Goal: Transaction & Acquisition: Purchase product/service

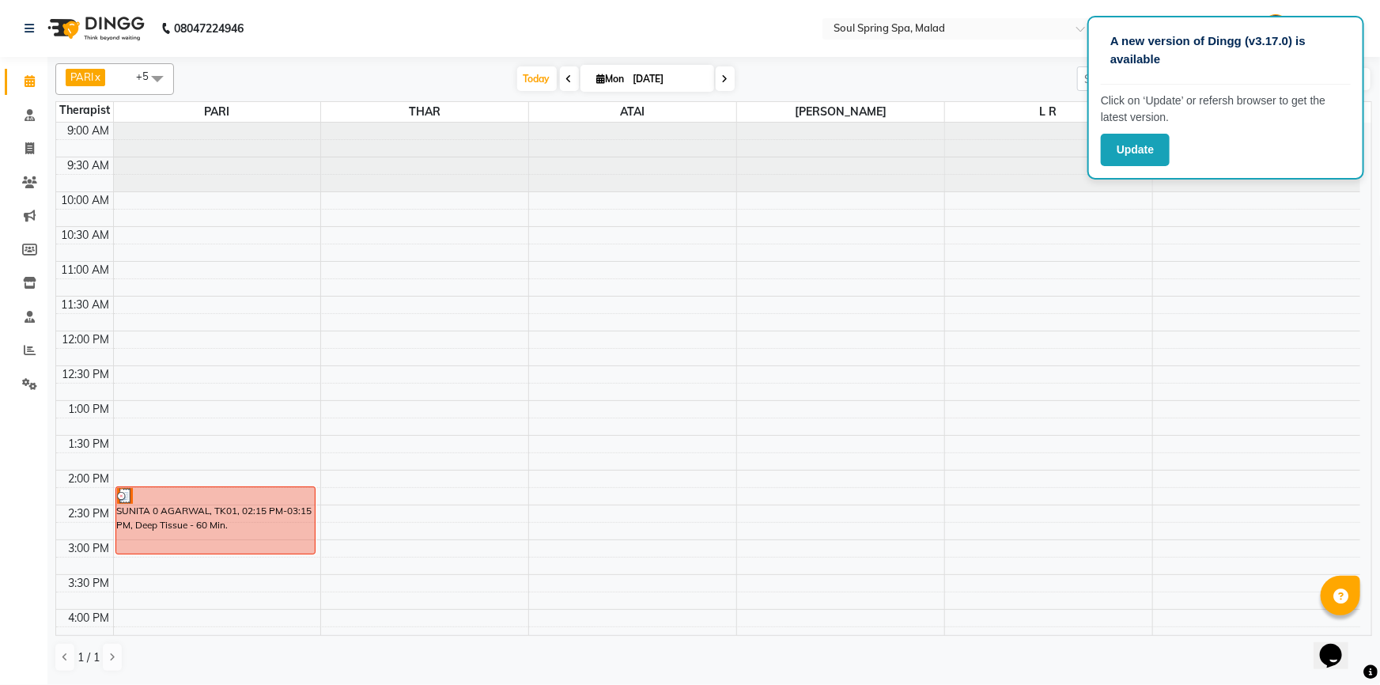
scroll to position [456, 0]
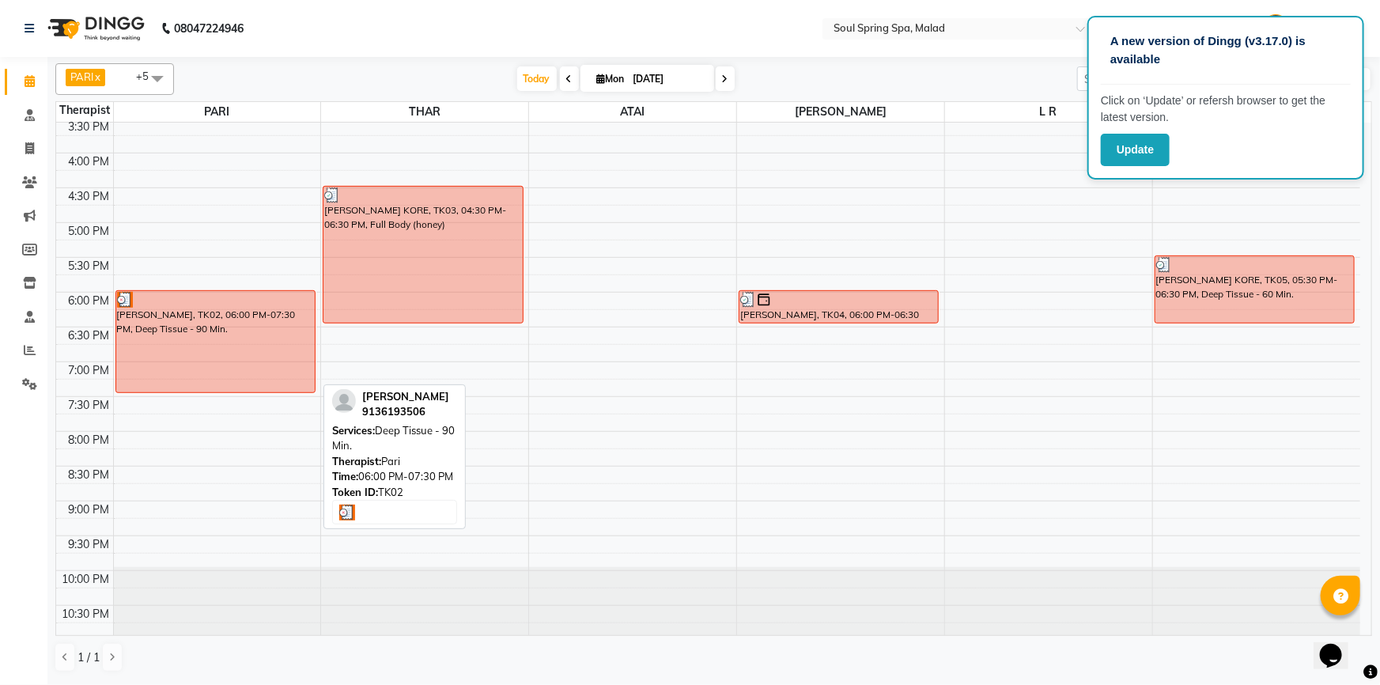
click at [203, 351] on div "[PERSON_NAME], TK02, 06:00 PM-07:30 PM, Deep Tissue - 90 Min." at bounding box center [215, 341] width 199 height 101
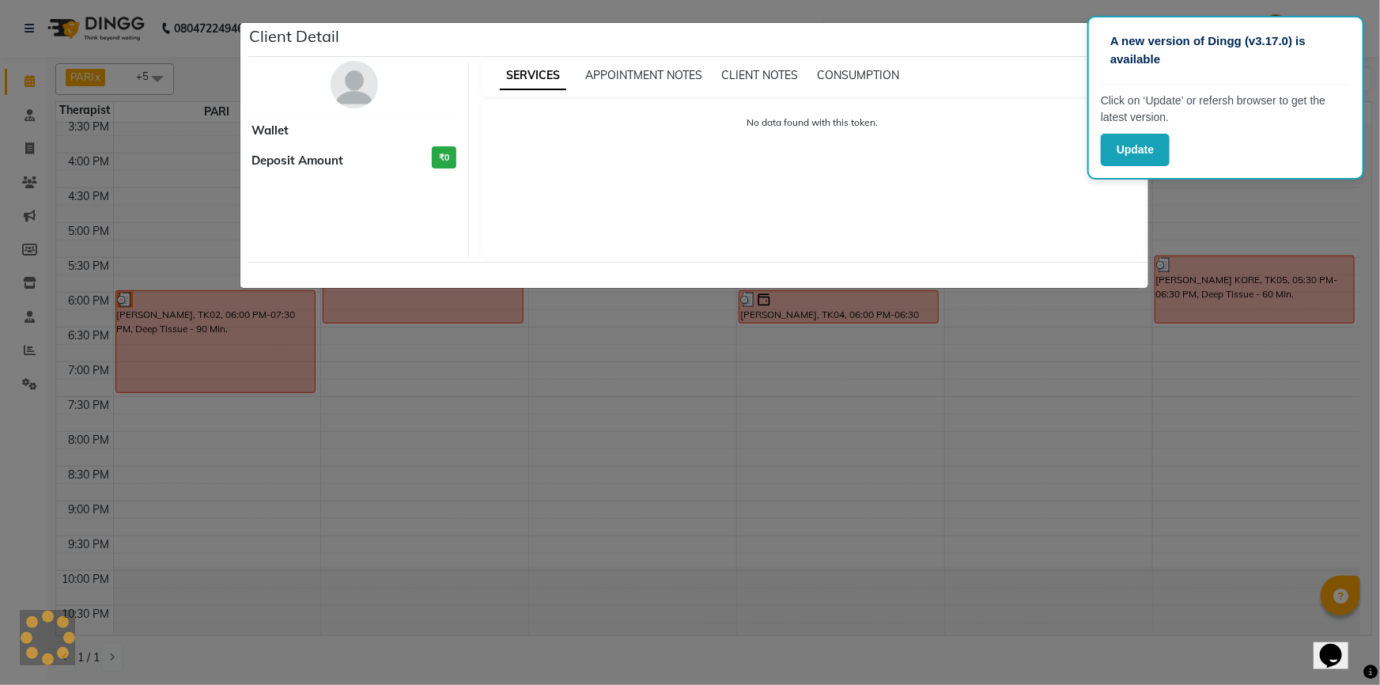
select select "3"
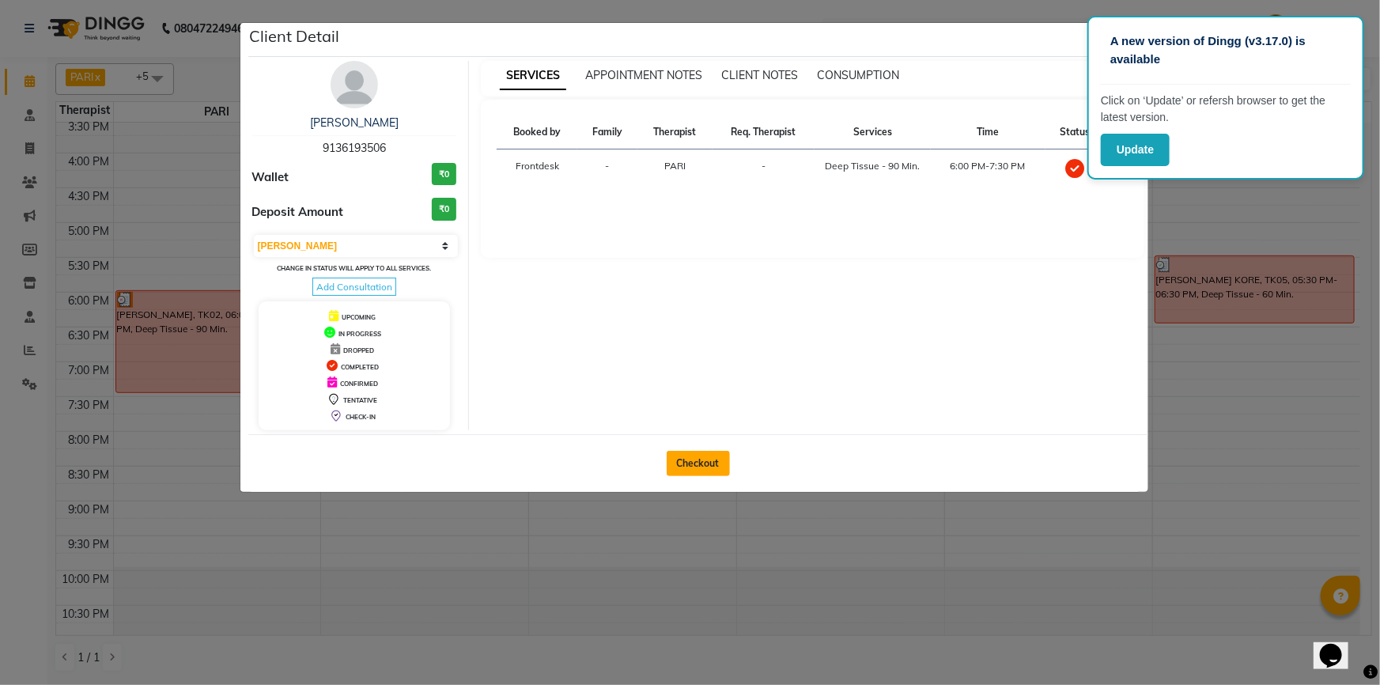
click at [696, 456] on button "Checkout" at bounding box center [698, 463] width 63 height 25
select select "4947"
select select "service"
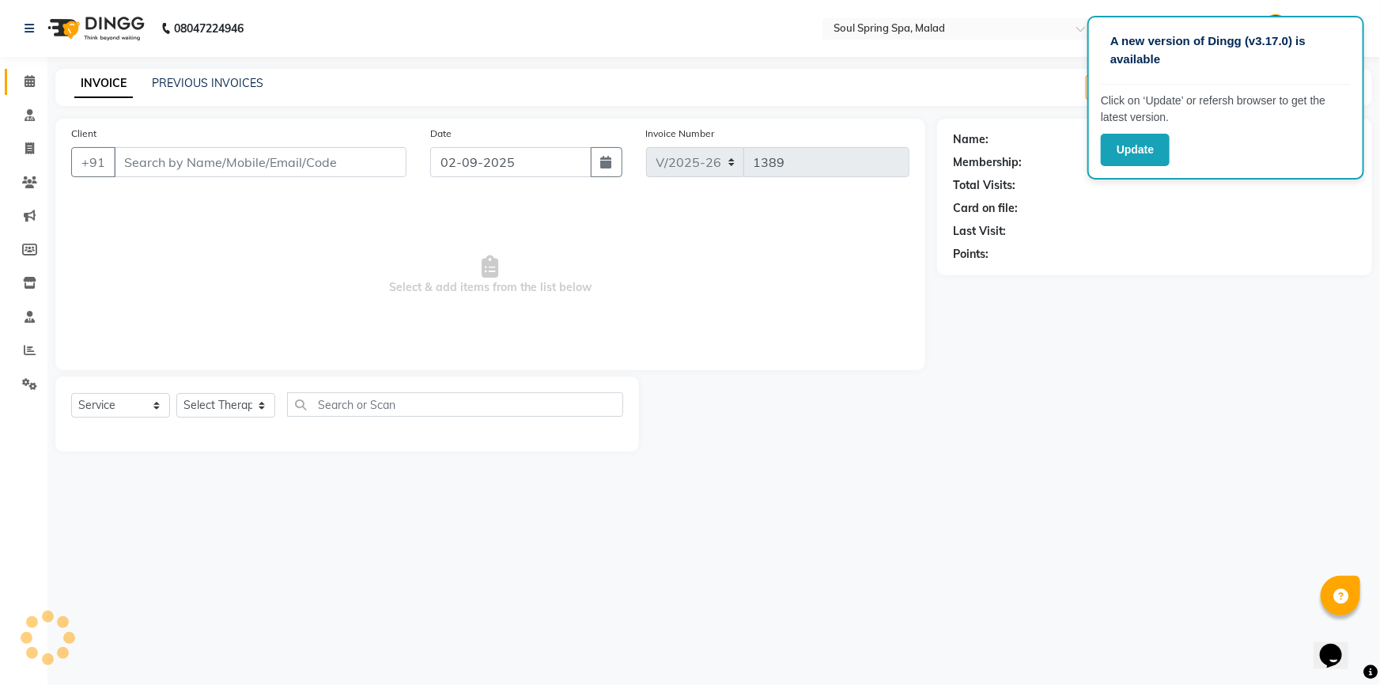
type input "9136193506"
type input "[DATE]"
select select "34027"
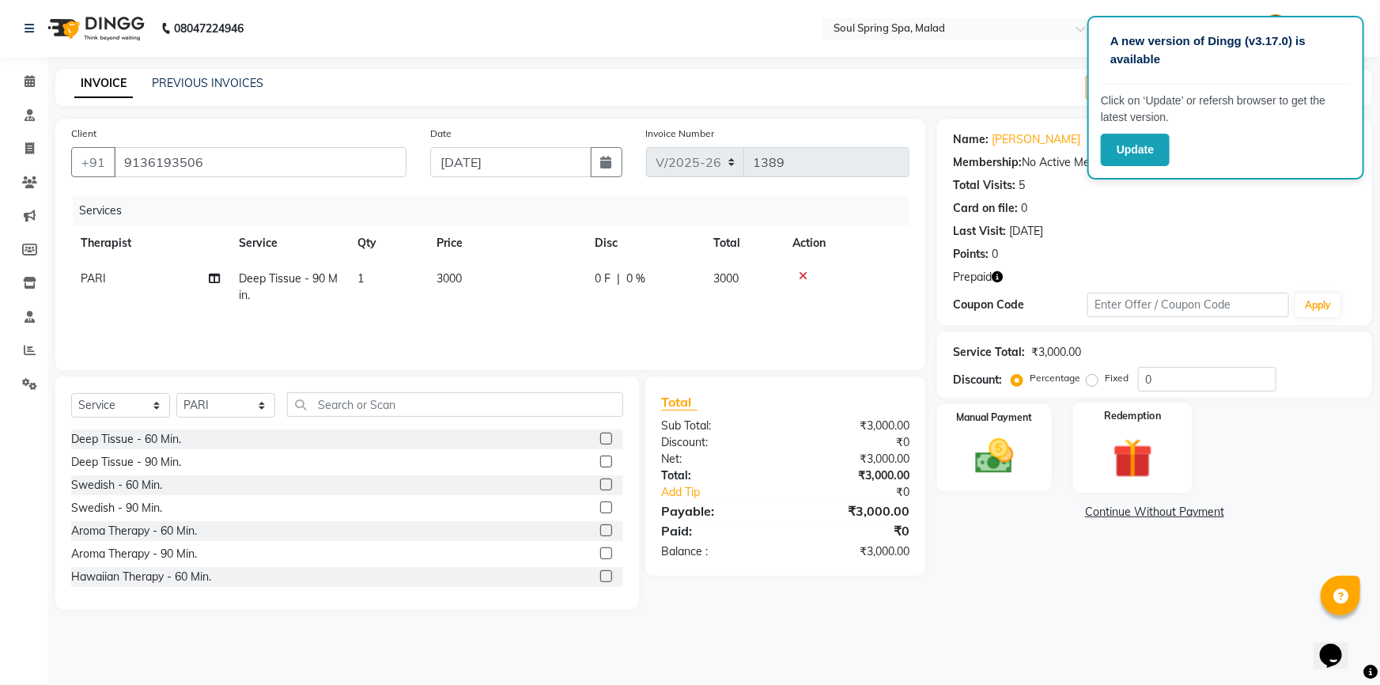
click at [1153, 441] on img at bounding box center [1133, 459] width 65 height 50
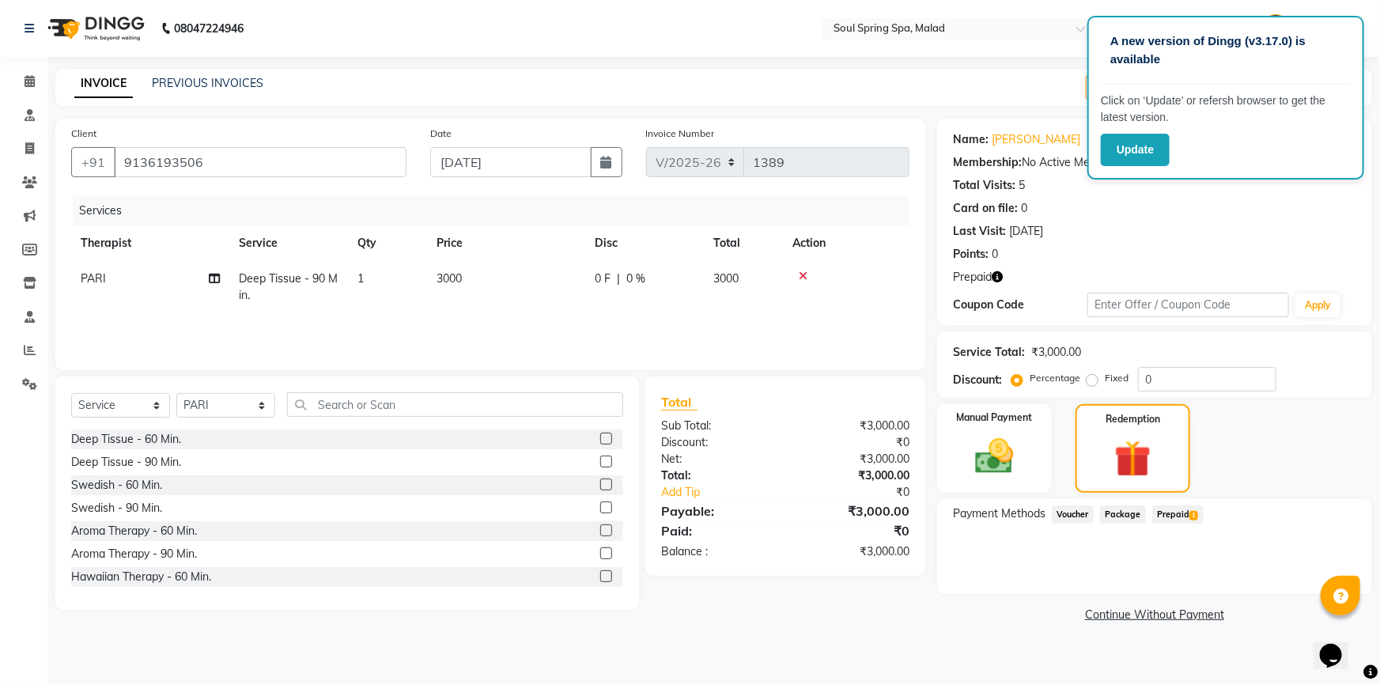
click at [1184, 516] on span "Prepaid 1" at bounding box center [1178, 514] width 51 height 18
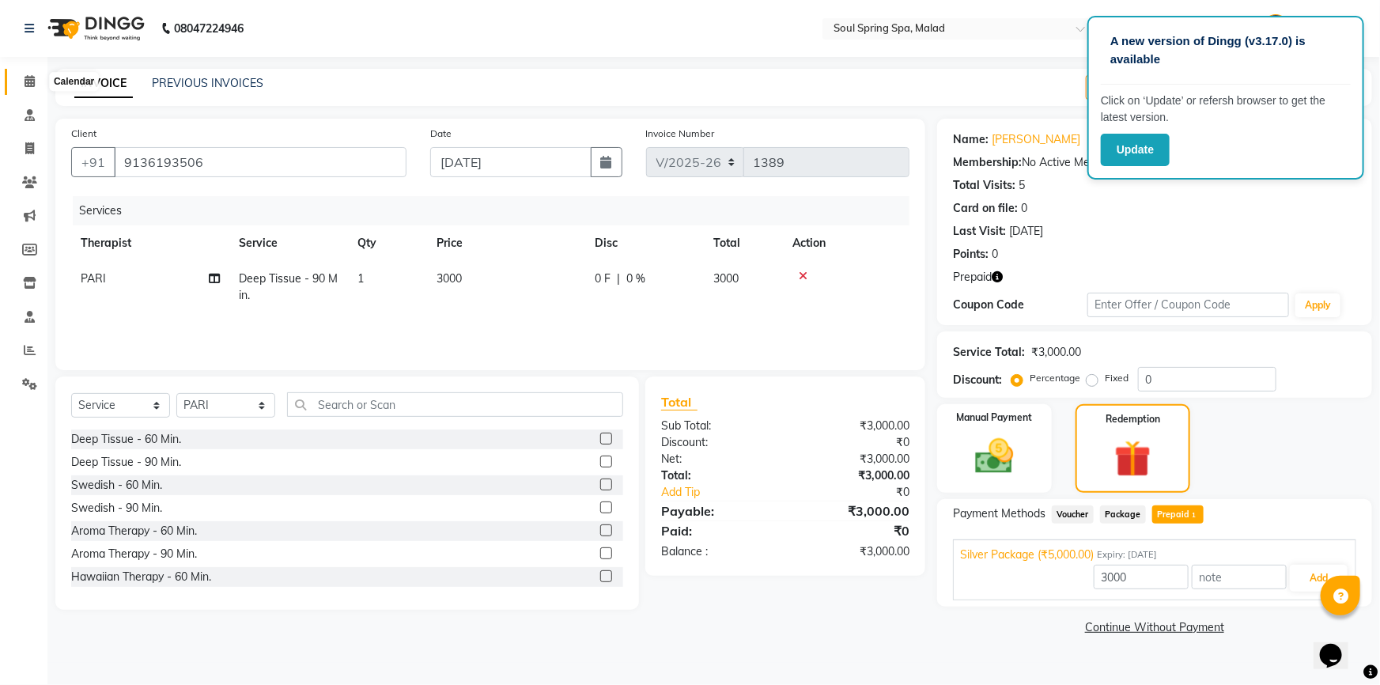
click at [21, 81] on span at bounding box center [30, 82] width 28 height 18
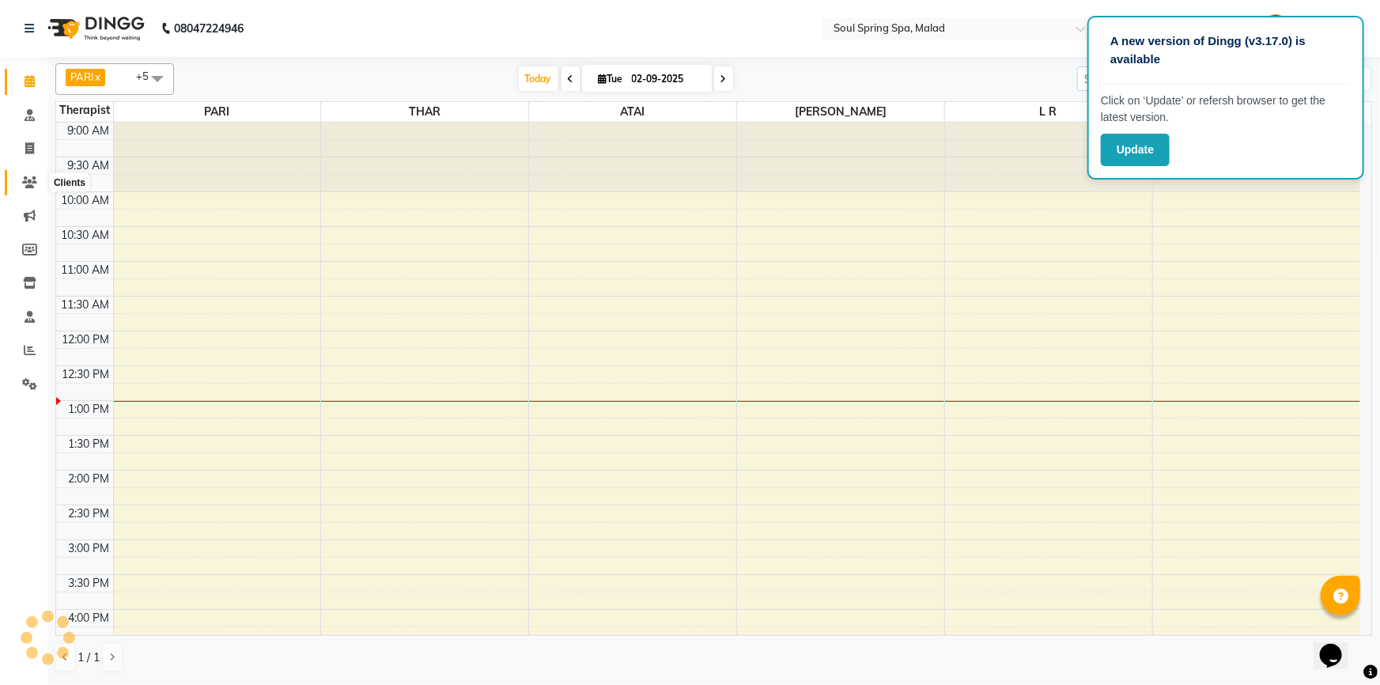
click at [29, 176] on icon at bounding box center [29, 182] width 15 height 12
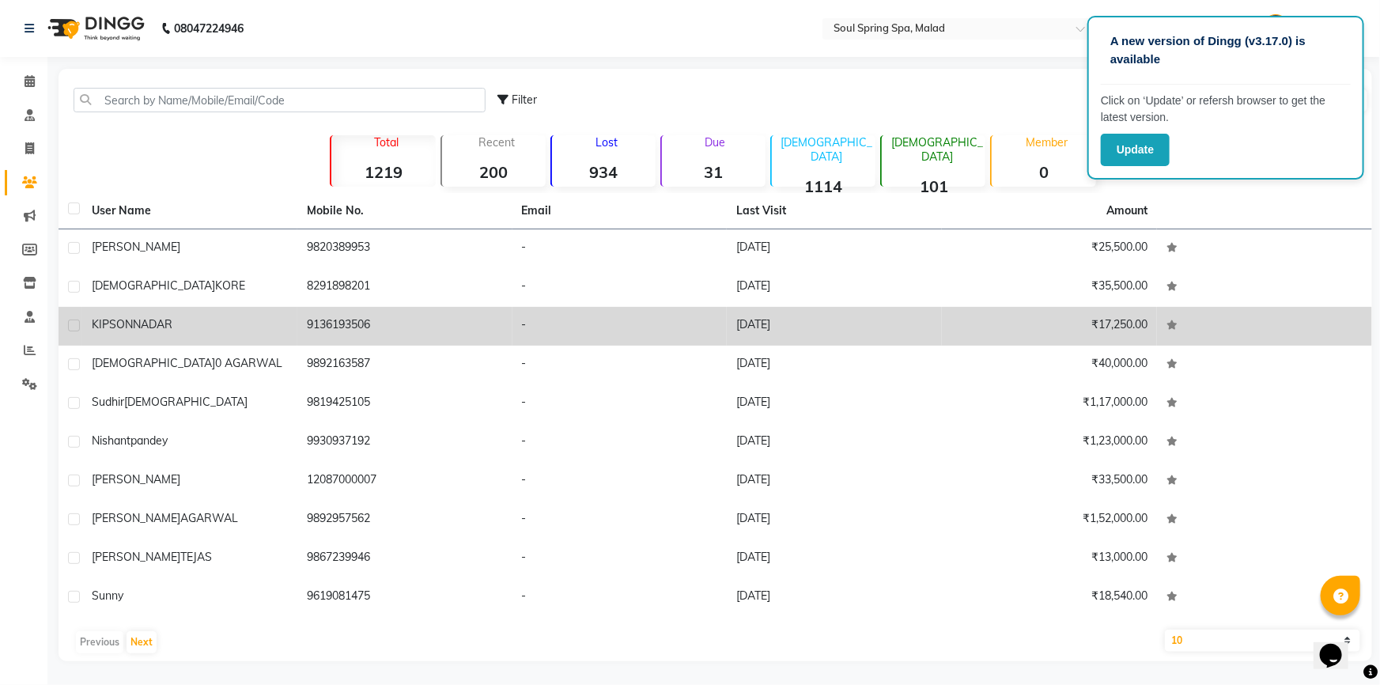
click at [457, 339] on td "9136193506" at bounding box center [404, 326] width 215 height 39
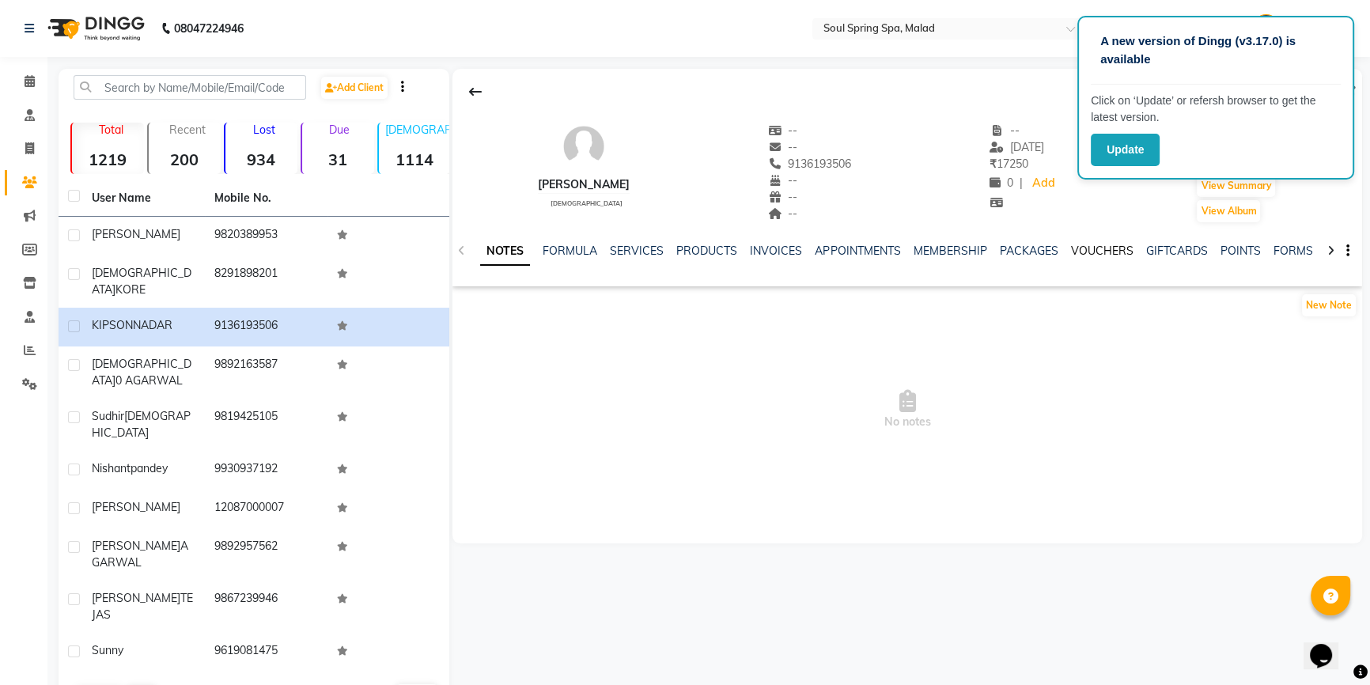
click at [1108, 245] on link "VOUCHERS" at bounding box center [1101, 251] width 62 height 14
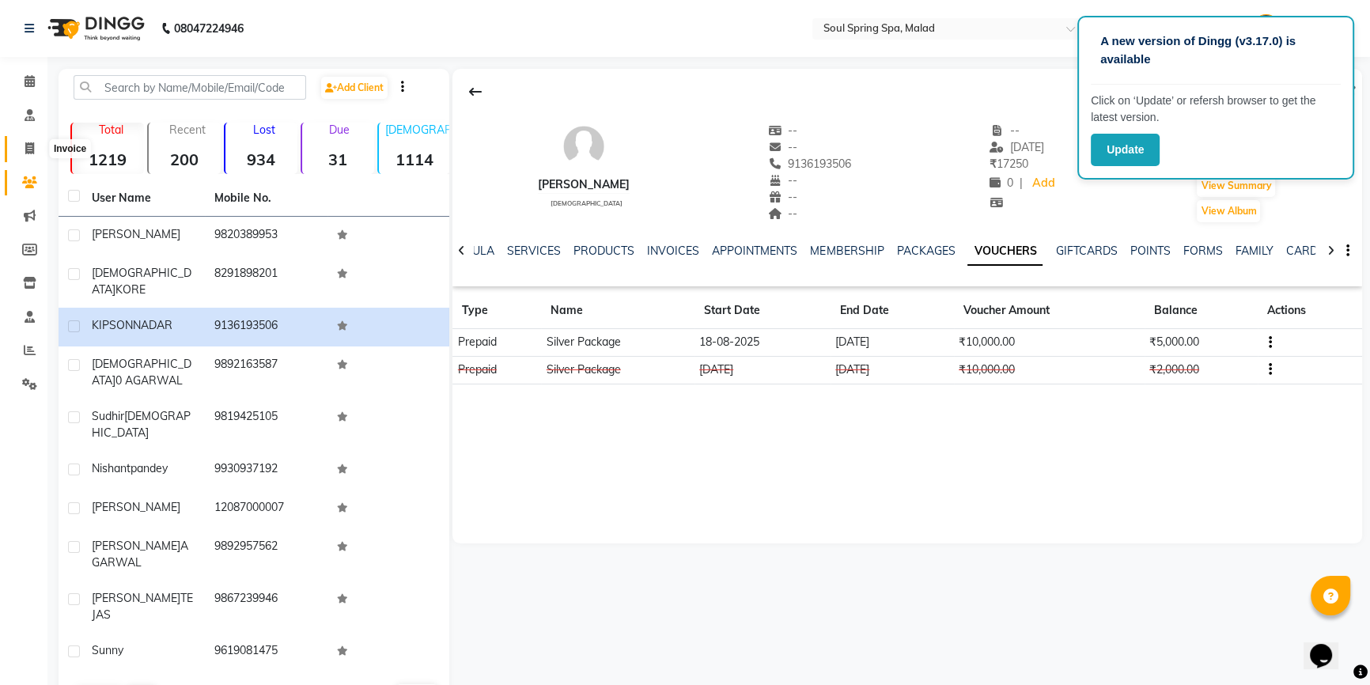
click at [35, 148] on span at bounding box center [30, 149] width 28 height 18
select select "4947"
select select "service"
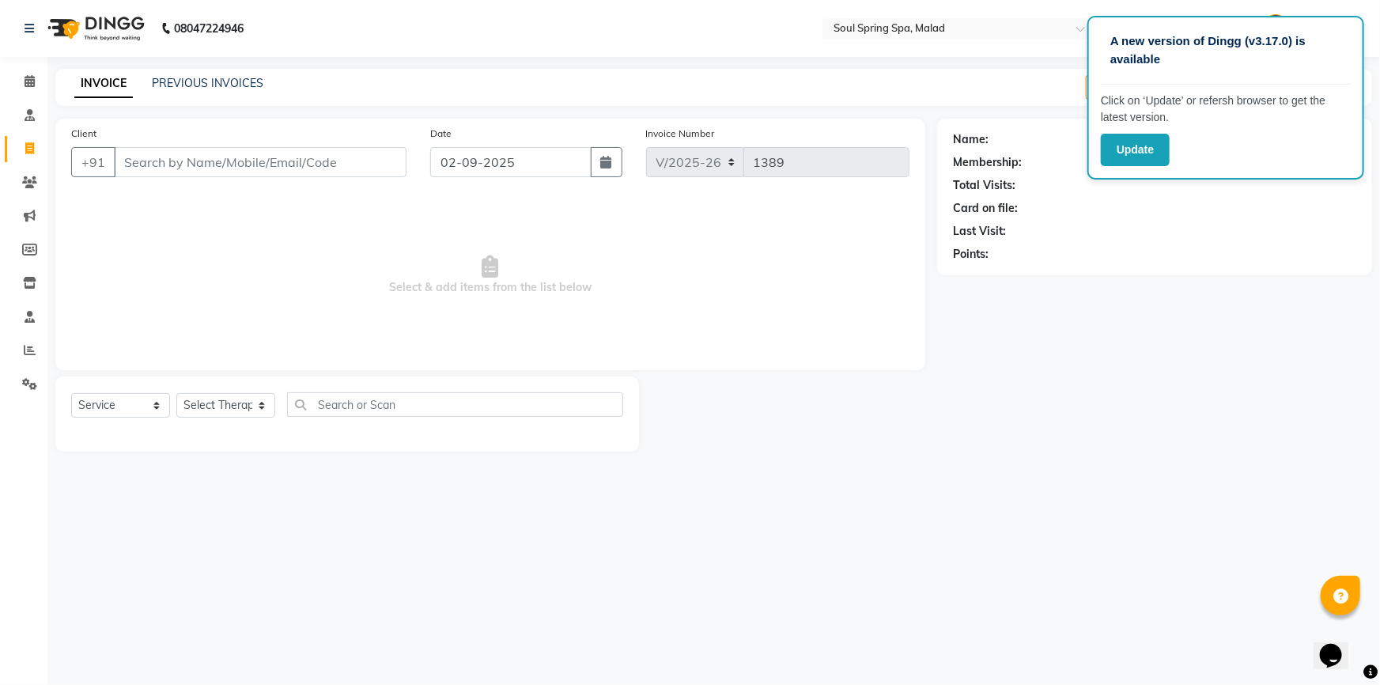
click at [176, 180] on div "Client +91" at bounding box center [238, 157] width 359 height 65
click at [199, 171] on input "Client" at bounding box center [260, 162] width 293 height 30
type input "k"
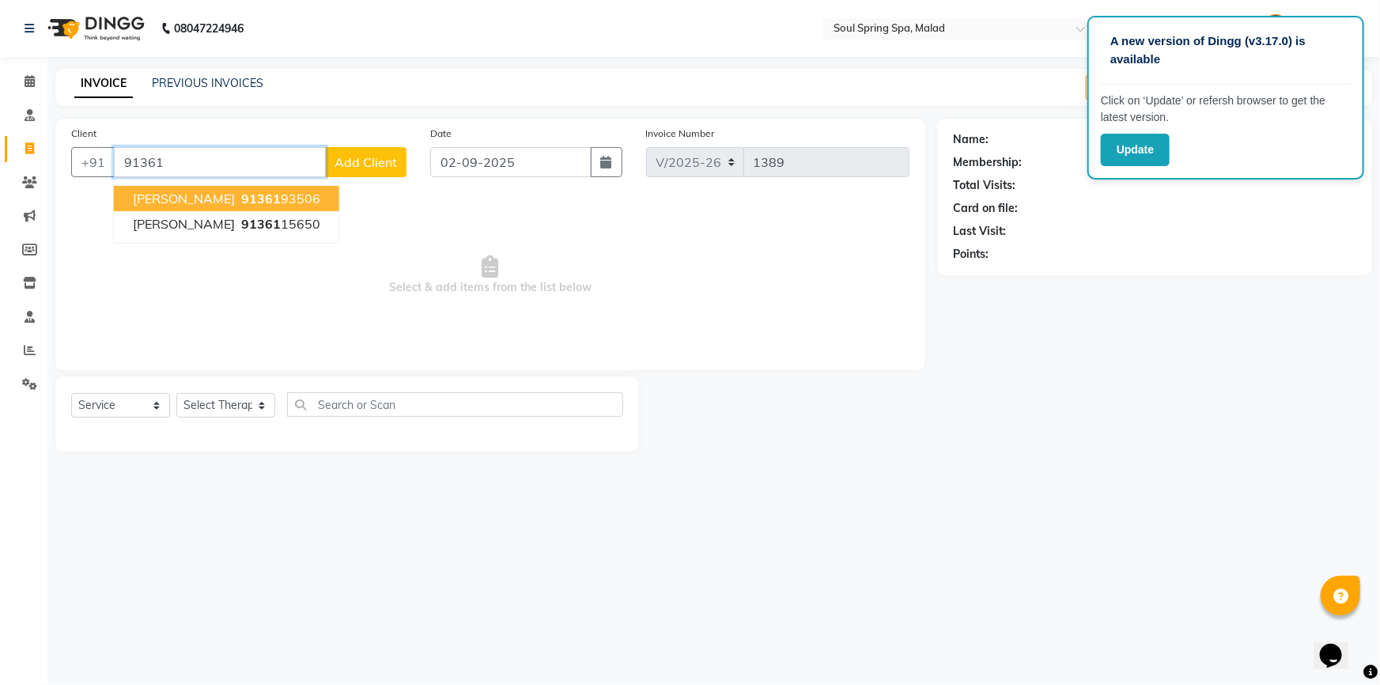
click at [300, 203] on ngb-highlight "91361 93506" at bounding box center [279, 199] width 82 height 16
type input "9136193506"
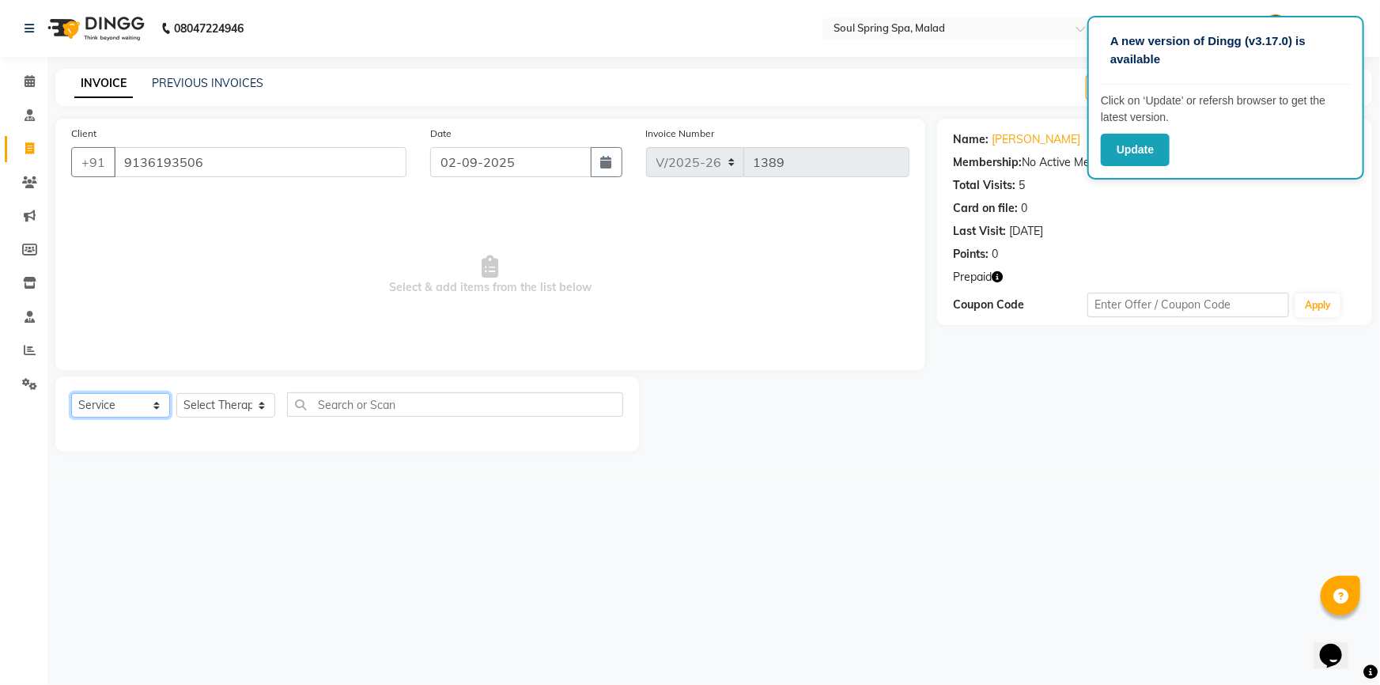
click at [160, 417] on select "Select Service Product Membership Package Voucher Prepaid Gift Card" at bounding box center [120, 405] width 99 height 25
select select "P"
click at [71, 393] on select "Select Service Product Membership Package Voucher Prepaid Gift Card" at bounding box center [120, 405] width 99 height 25
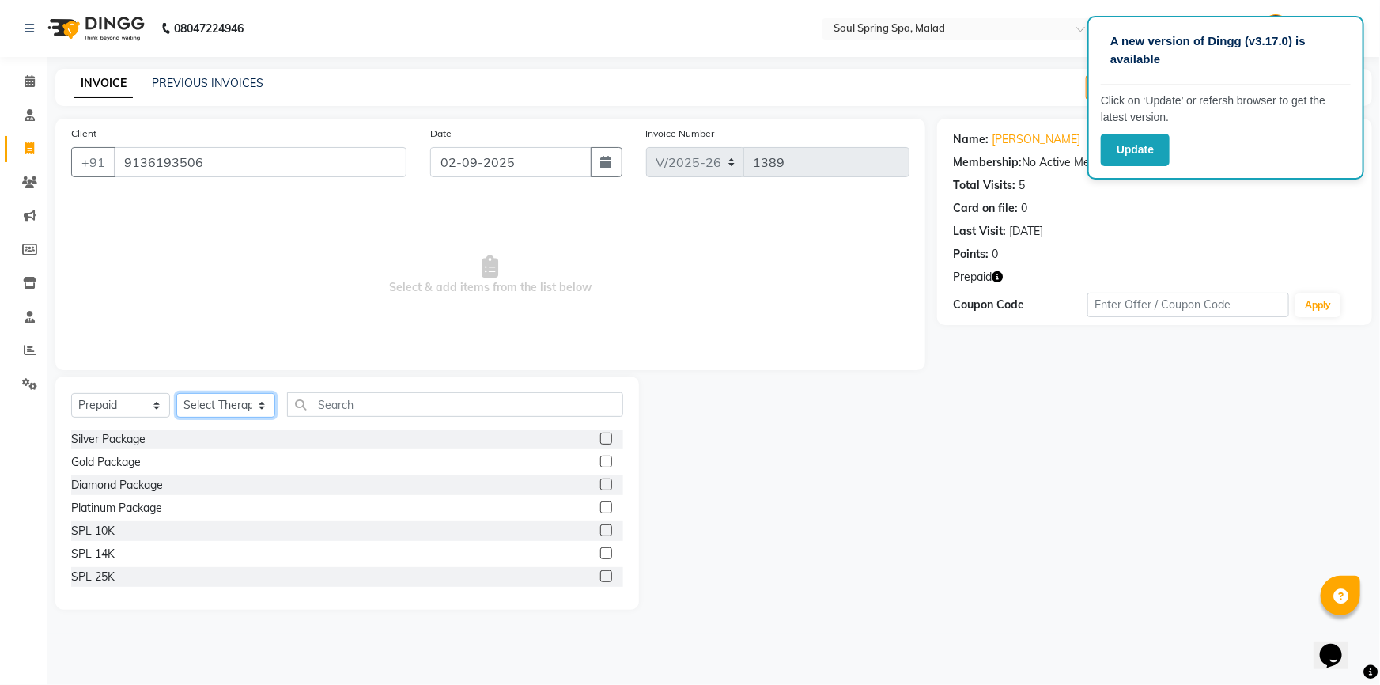
click at [261, 410] on select "Select Therapist [PERSON_NAME] Frontdesk jammy [PERSON_NAME] [PERSON_NAME] moi …" at bounding box center [225, 405] width 99 height 25
select select "30727"
click at [176, 393] on select "Select Therapist [PERSON_NAME] Frontdesk jammy [PERSON_NAME] [PERSON_NAME] moi …" at bounding box center [225, 405] width 99 height 25
click at [600, 442] on label at bounding box center [606, 439] width 12 height 12
click at [600, 442] on input "checkbox" at bounding box center [605, 439] width 10 height 10
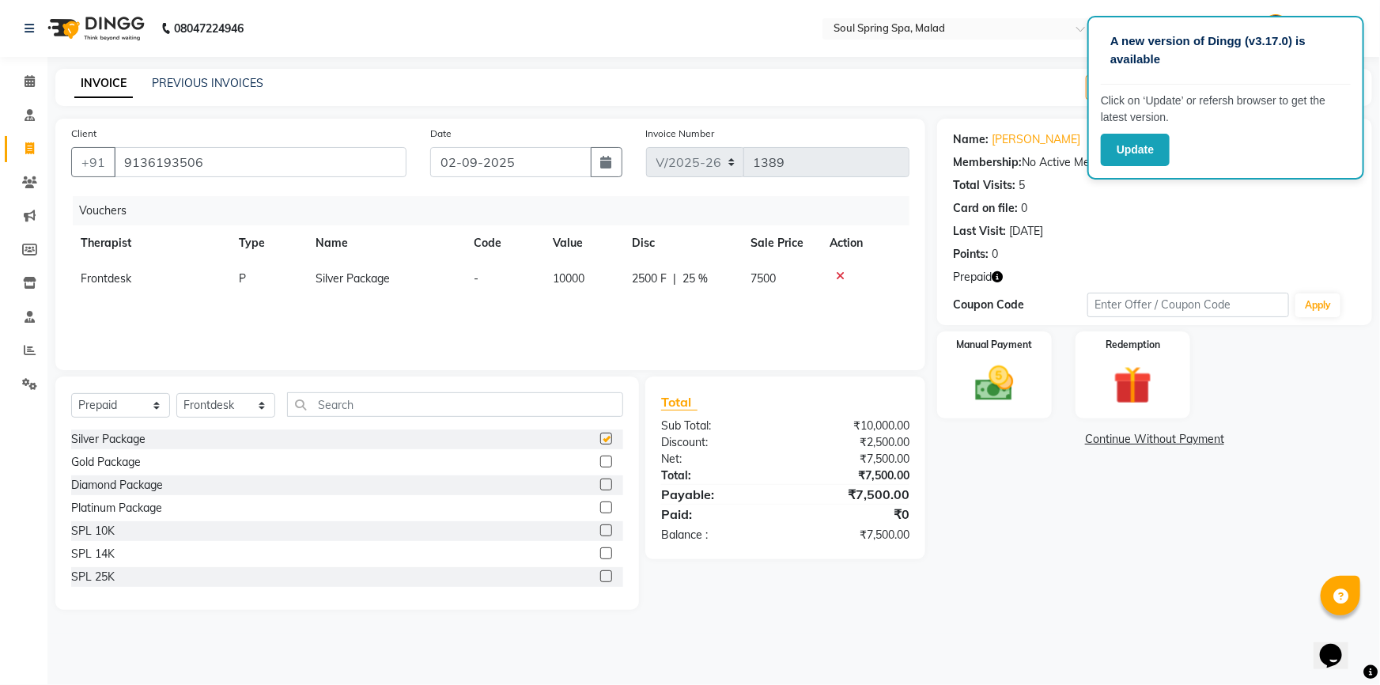
checkbox input "false"
click at [991, 415] on div "Manual Payment" at bounding box center [994, 375] width 119 height 91
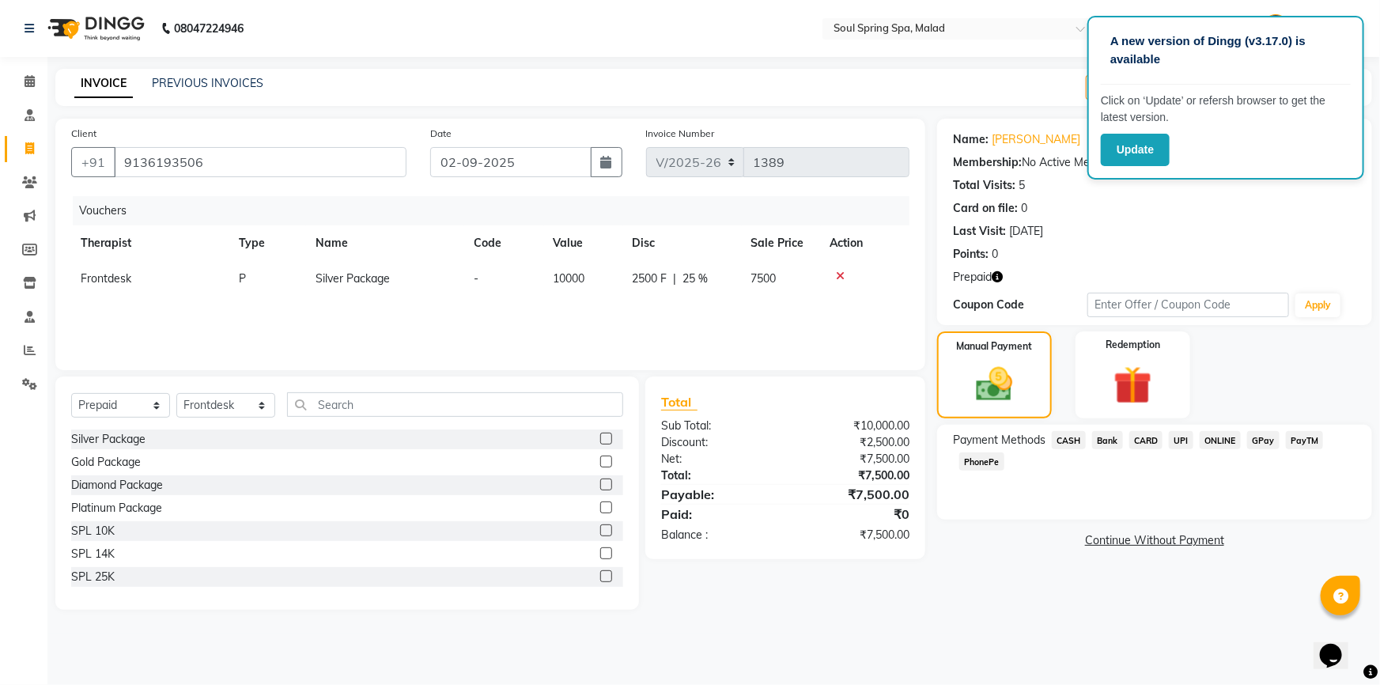
click at [1289, 441] on span "PayTM" at bounding box center [1305, 440] width 38 height 18
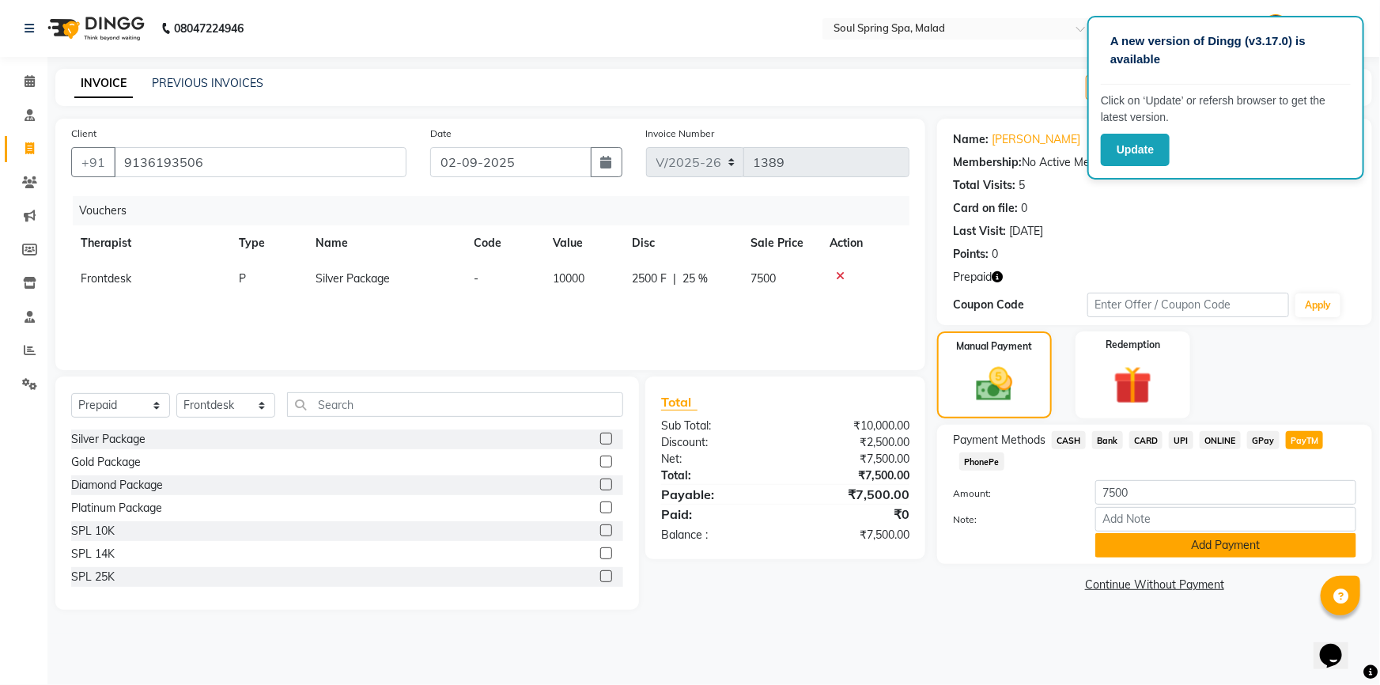
click at [1172, 544] on button "Add Payment" at bounding box center [1226, 545] width 261 height 25
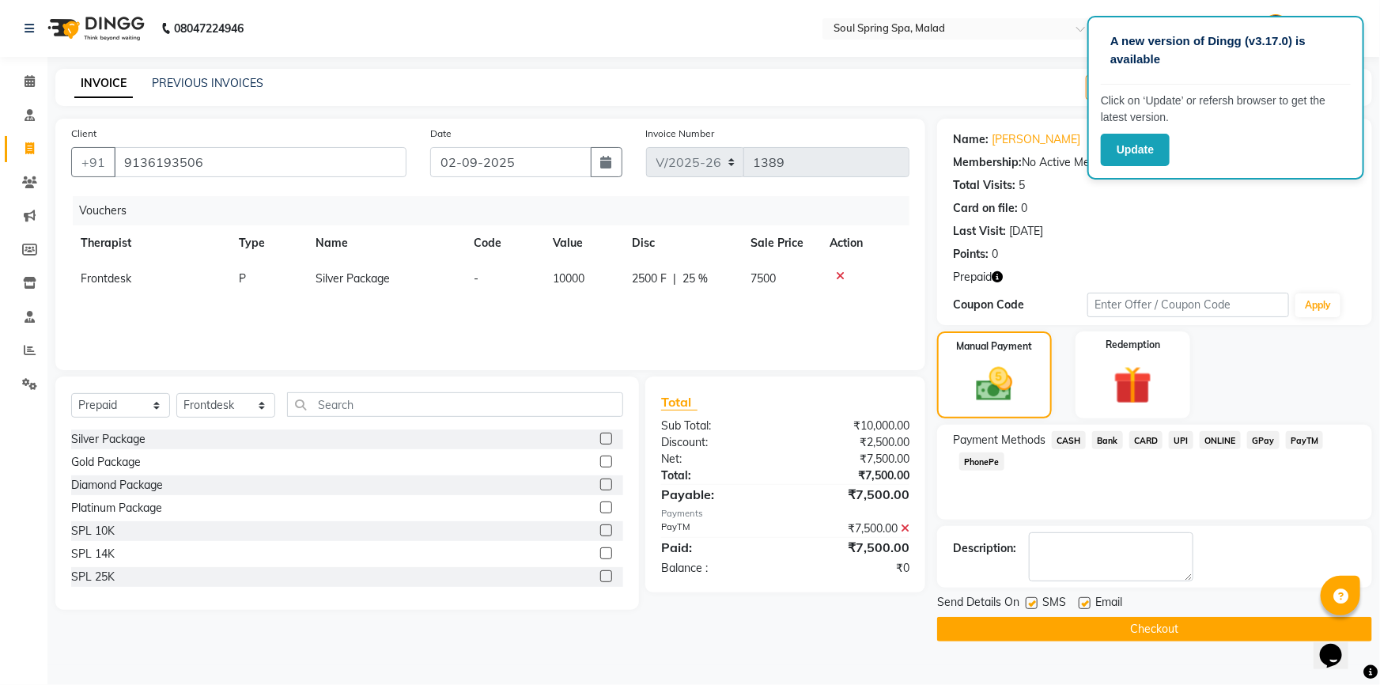
click at [1077, 605] on div "SMS" at bounding box center [1052, 604] width 53 height 20
click at [1084, 604] on label at bounding box center [1085, 603] width 12 height 12
click at [1084, 604] on input "checkbox" at bounding box center [1084, 604] width 10 height 10
checkbox input "false"
click at [1035, 601] on label at bounding box center [1032, 603] width 12 height 12
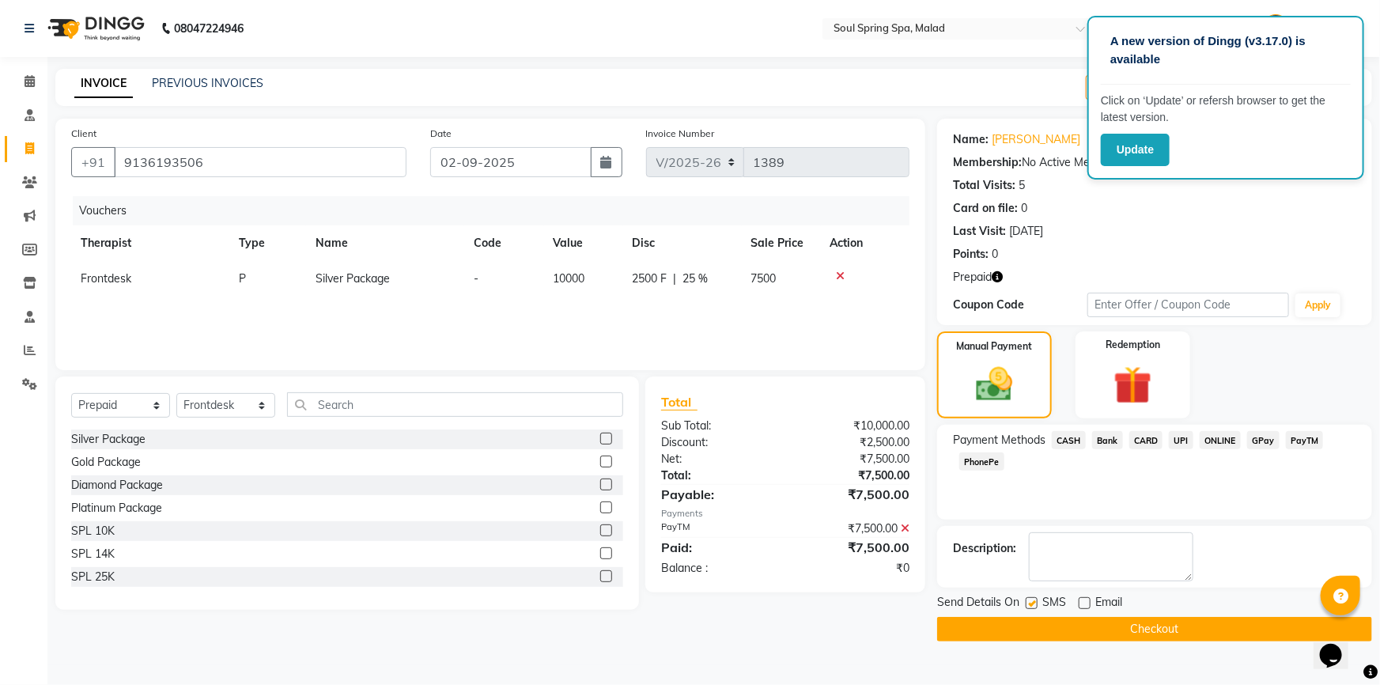
click at [1035, 601] on input "checkbox" at bounding box center [1031, 604] width 10 height 10
checkbox input "false"
click at [1023, 628] on button "Checkout" at bounding box center [1154, 629] width 435 height 25
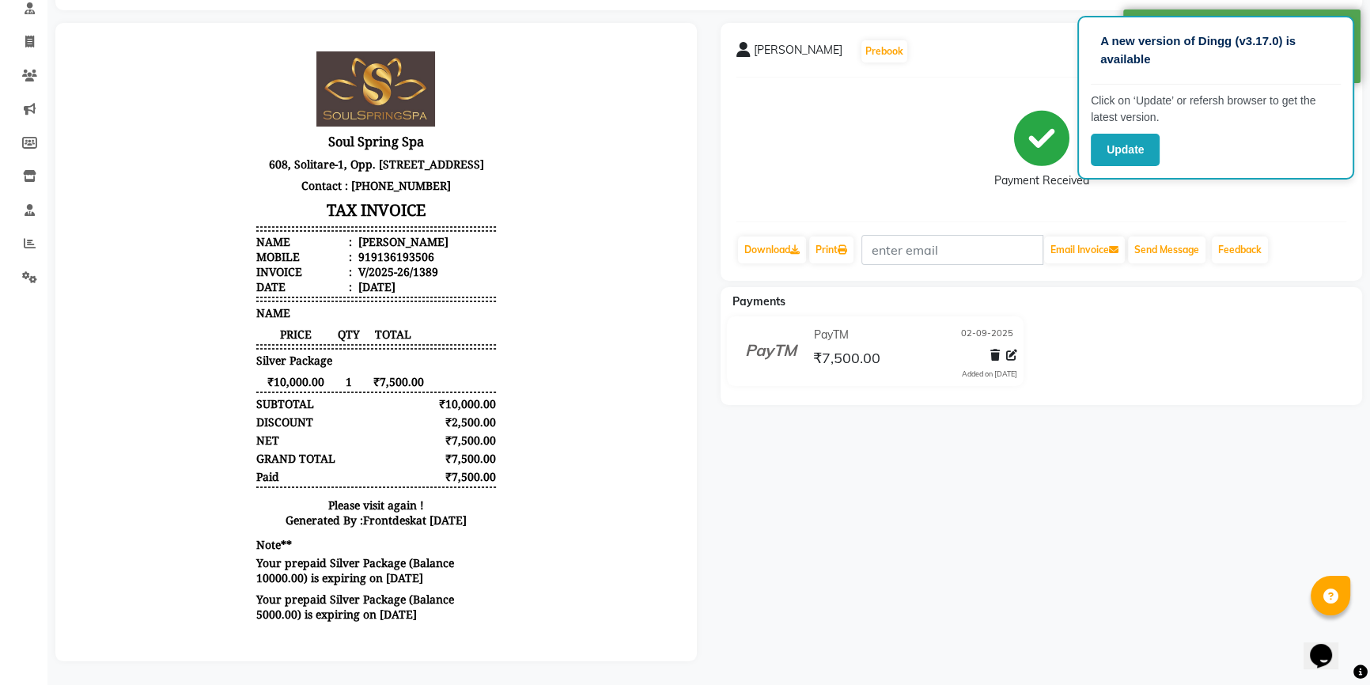
scroll to position [45, 0]
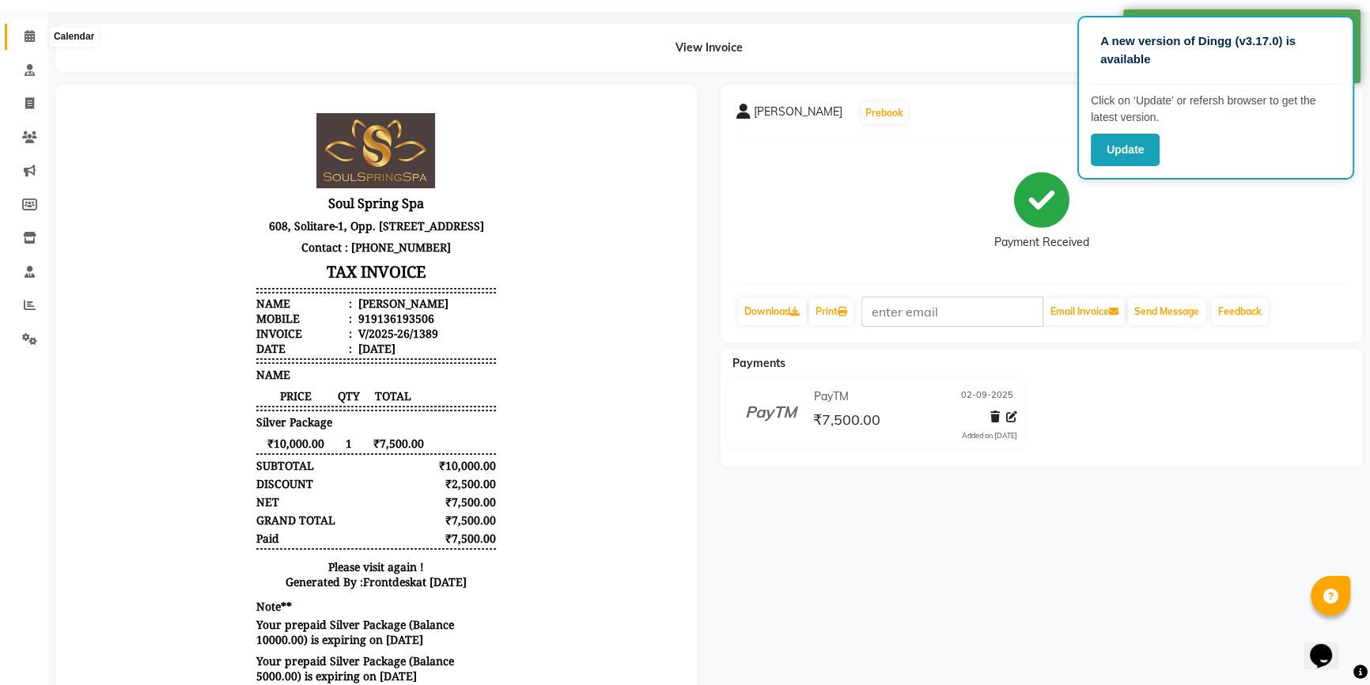
click at [34, 40] on icon at bounding box center [30, 36] width 10 height 12
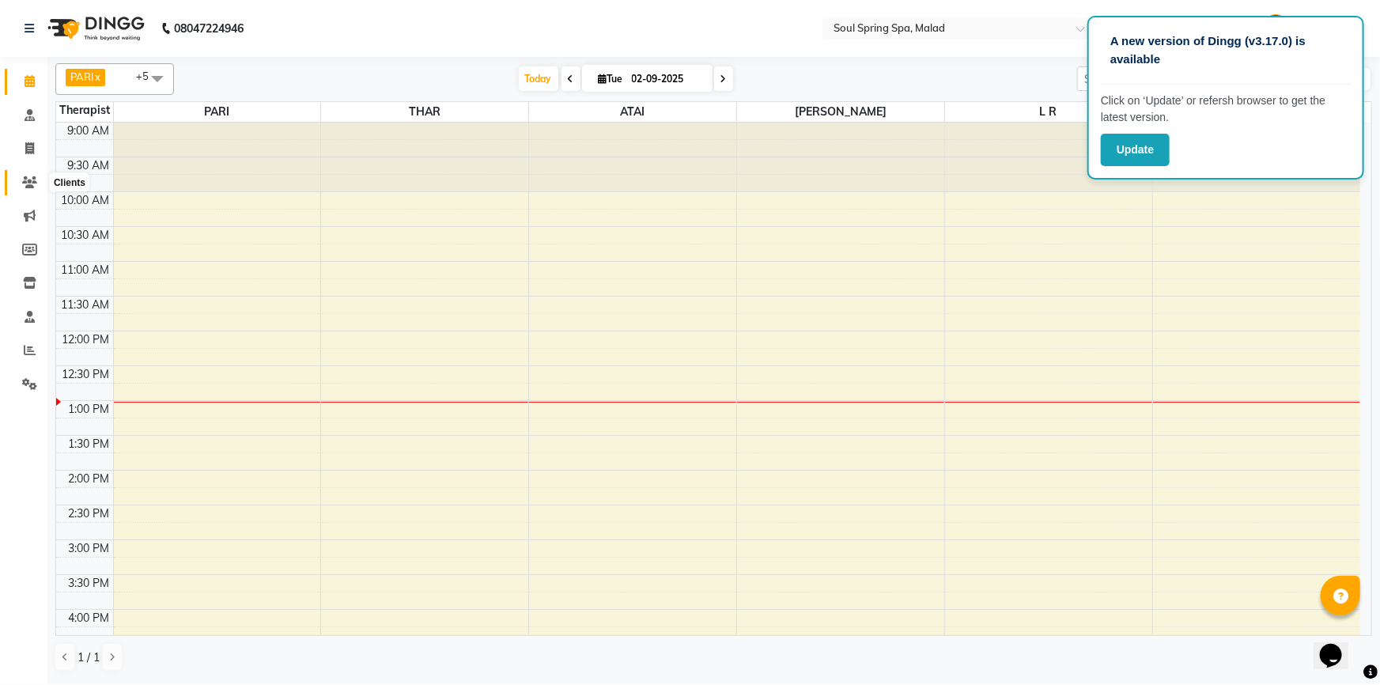
click at [28, 176] on icon at bounding box center [29, 182] width 15 height 12
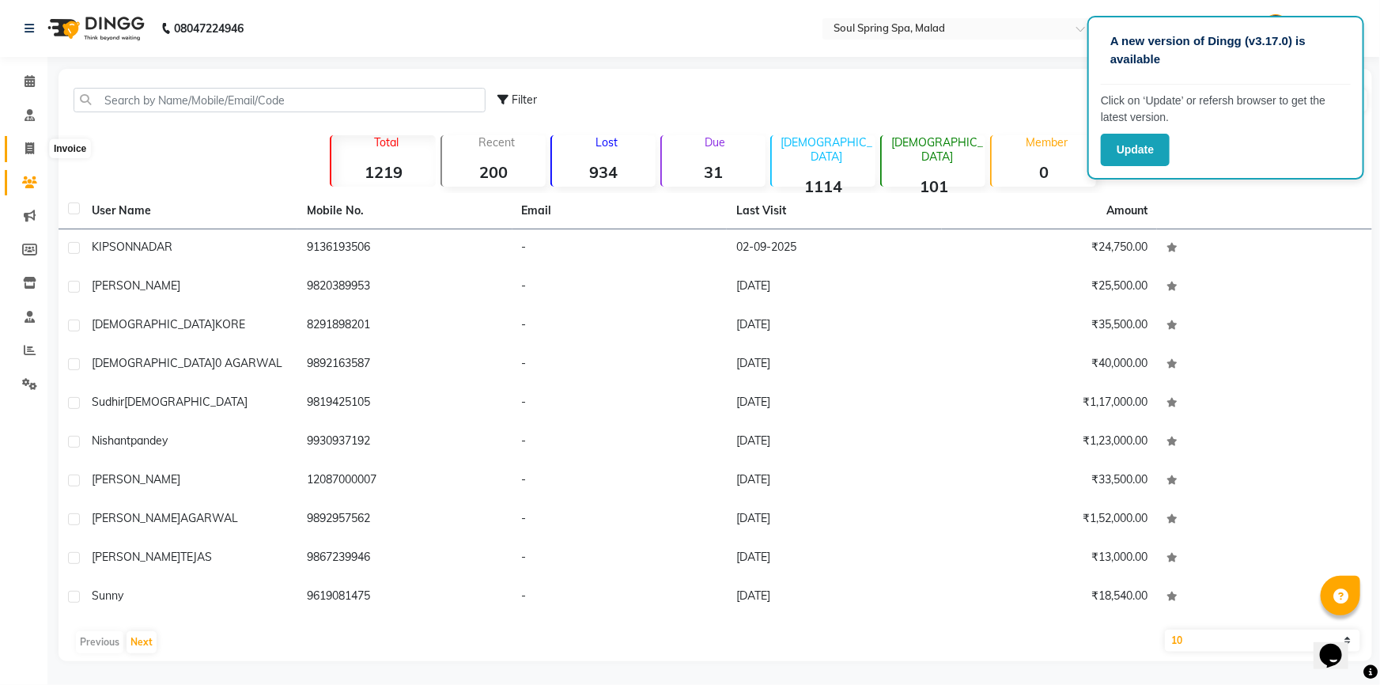
click at [28, 150] on icon at bounding box center [29, 148] width 9 height 12
select select "4947"
select select "service"
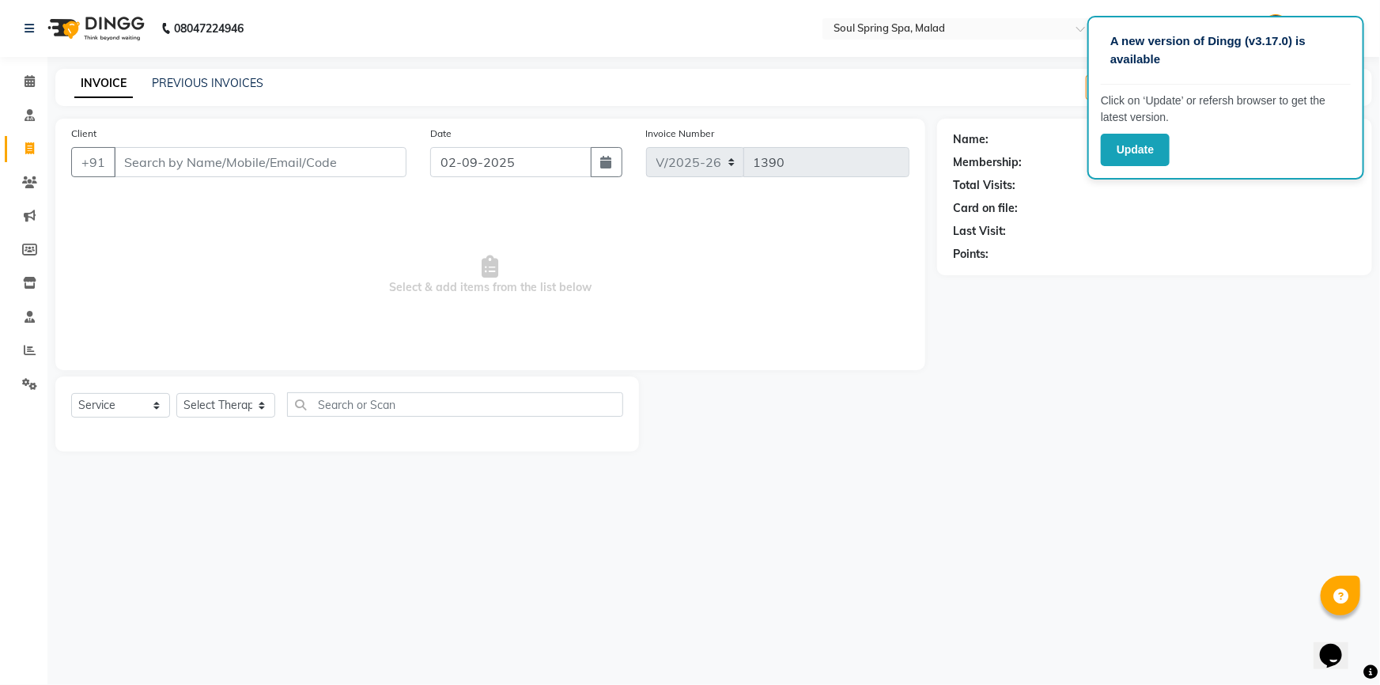
click at [214, 146] on div "Client +91" at bounding box center [238, 157] width 359 height 65
click at [192, 168] on input "Client" at bounding box center [260, 162] width 293 height 30
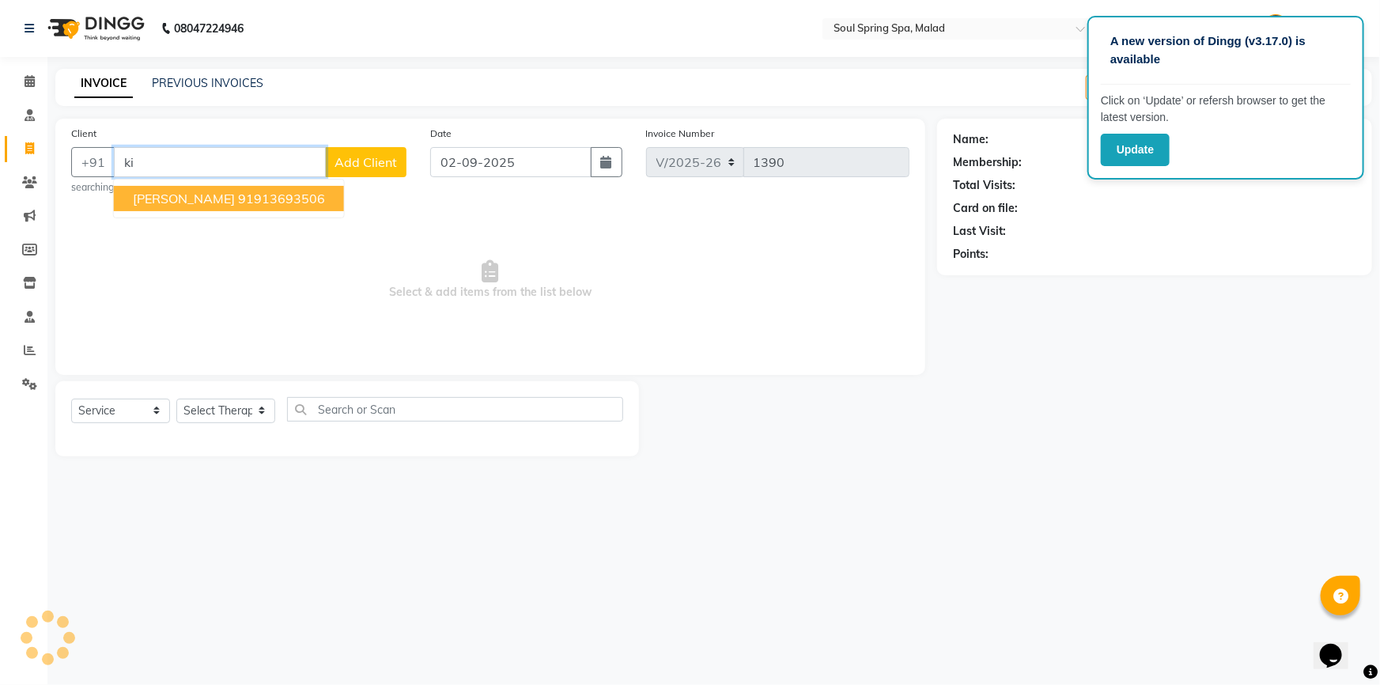
type input "k"
drag, startPoint x: 319, startPoint y: 202, endPoint x: 306, endPoint y: 201, distance: 12.7
click at [316, 202] on button "[PERSON_NAME] 91361 93506" at bounding box center [226, 198] width 225 height 25
type input "9136193506"
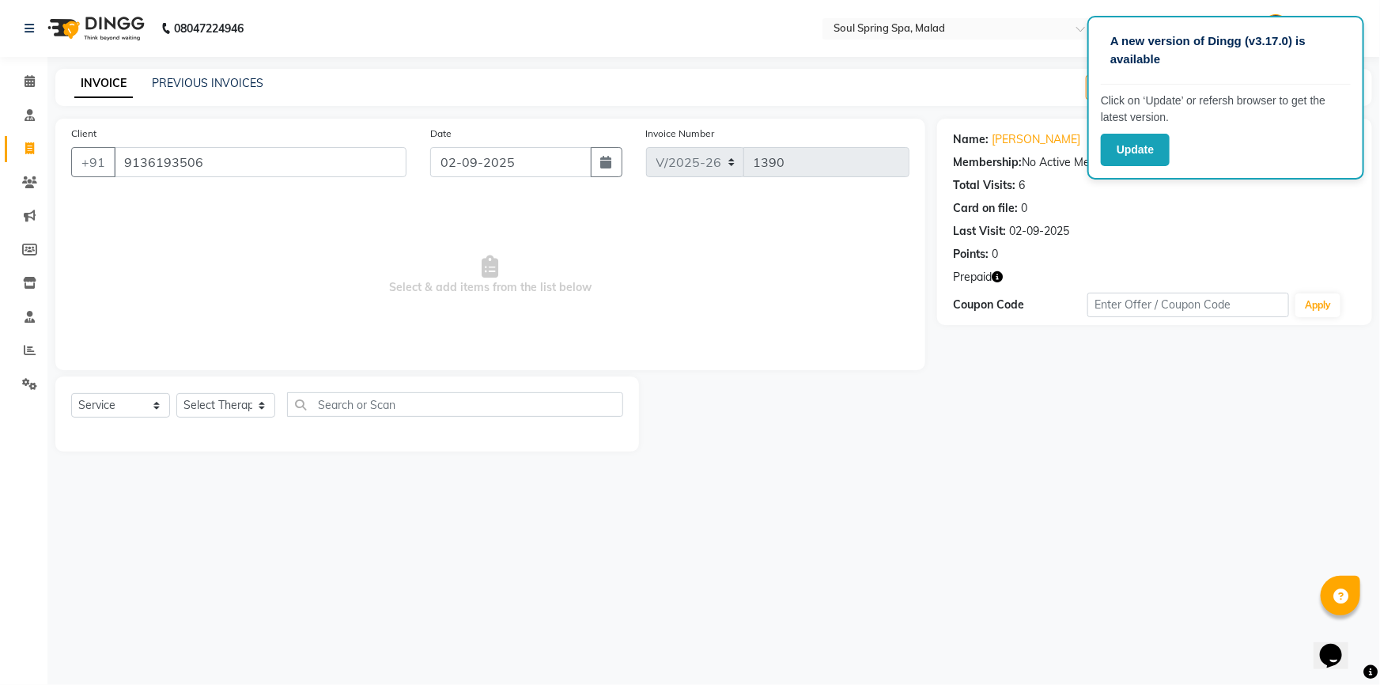
click at [155, 420] on div "Select Service Product Membership Package Voucher Prepaid Gift Card Select Ther…" at bounding box center [347, 410] width 552 height 37
click at [152, 404] on select "Select Service Product Membership Package Voucher Prepaid Gift Card" at bounding box center [120, 405] width 99 height 25
select select "P"
click at [71, 393] on select "Select Service Product Membership Package Voucher Prepaid Gift Card" at bounding box center [120, 405] width 99 height 25
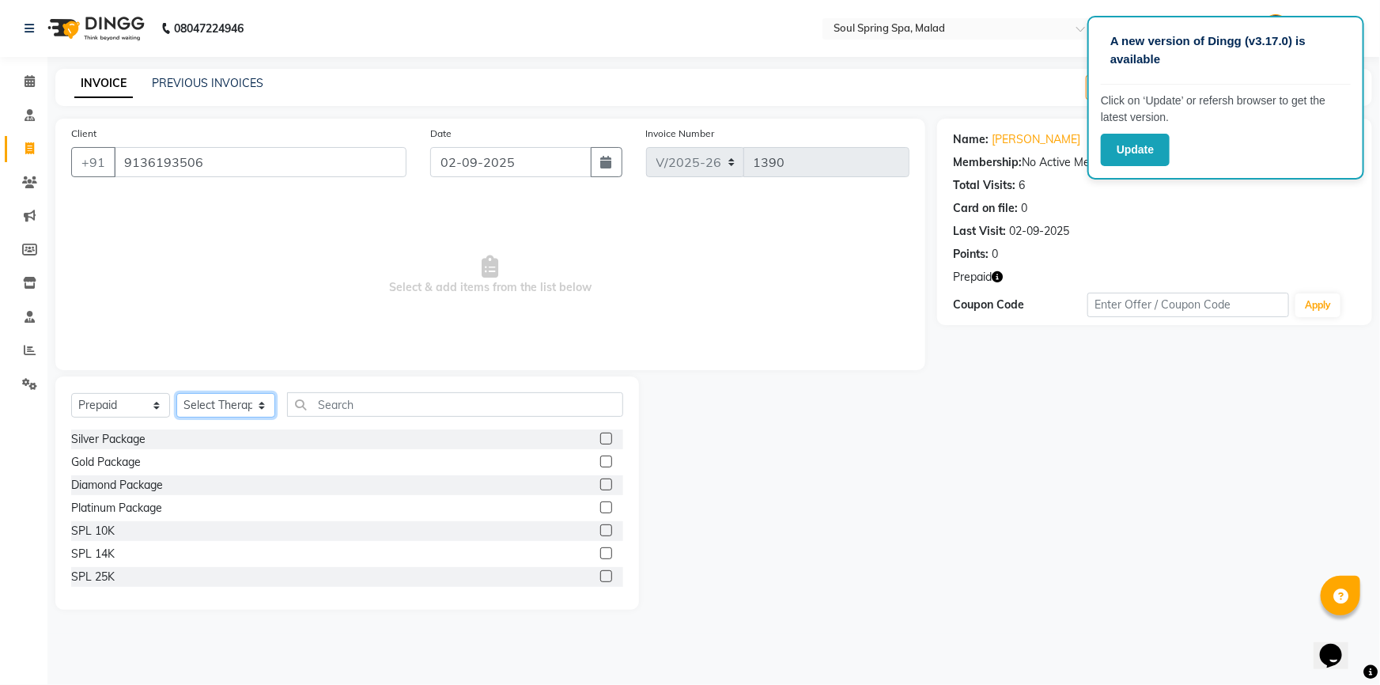
click at [207, 407] on select "Select Therapist [PERSON_NAME] Frontdesk jammy [PERSON_NAME] [PERSON_NAME] moi …" at bounding box center [225, 405] width 99 height 25
select select "30727"
click at [176, 393] on select "Select Therapist [PERSON_NAME] Frontdesk jammy [PERSON_NAME] [PERSON_NAME] moi …" at bounding box center [225, 405] width 99 height 25
click at [223, 161] on input "9136193506" at bounding box center [260, 162] width 293 height 30
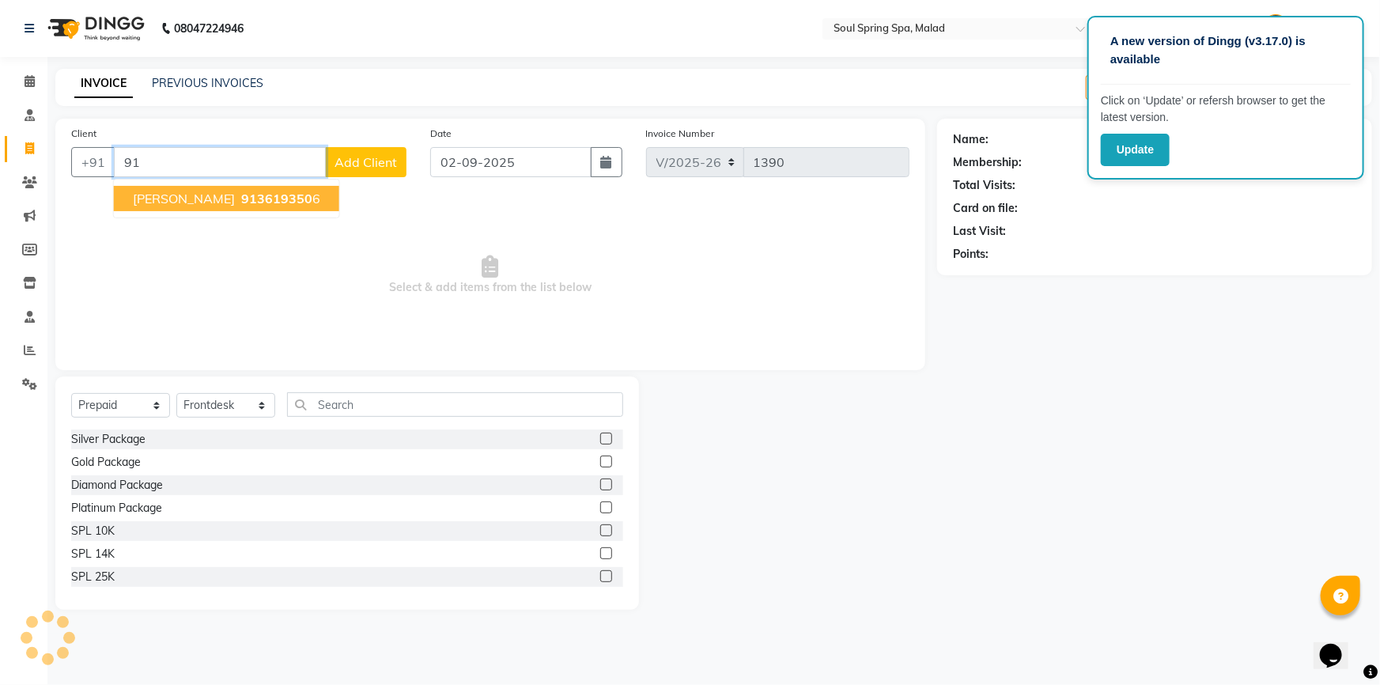
type input "9"
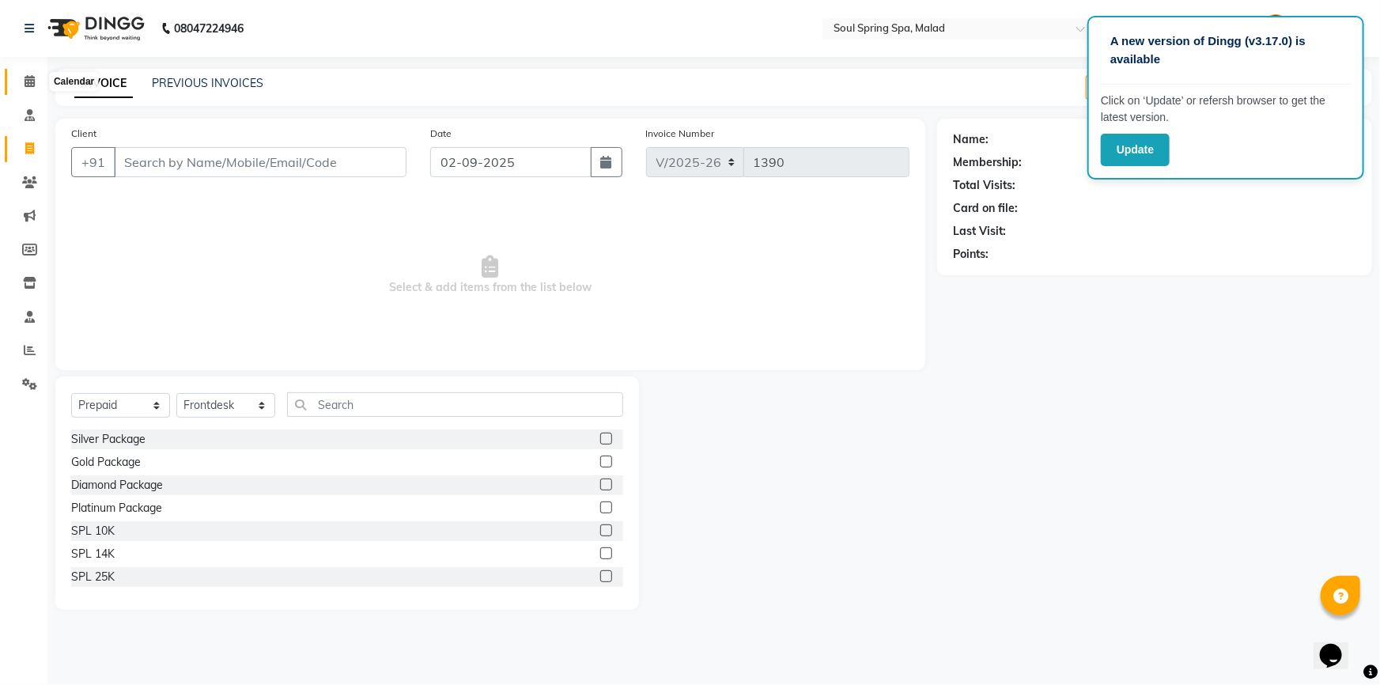
click at [19, 83] on span at bounding box center [30, 82] width 28 height 18
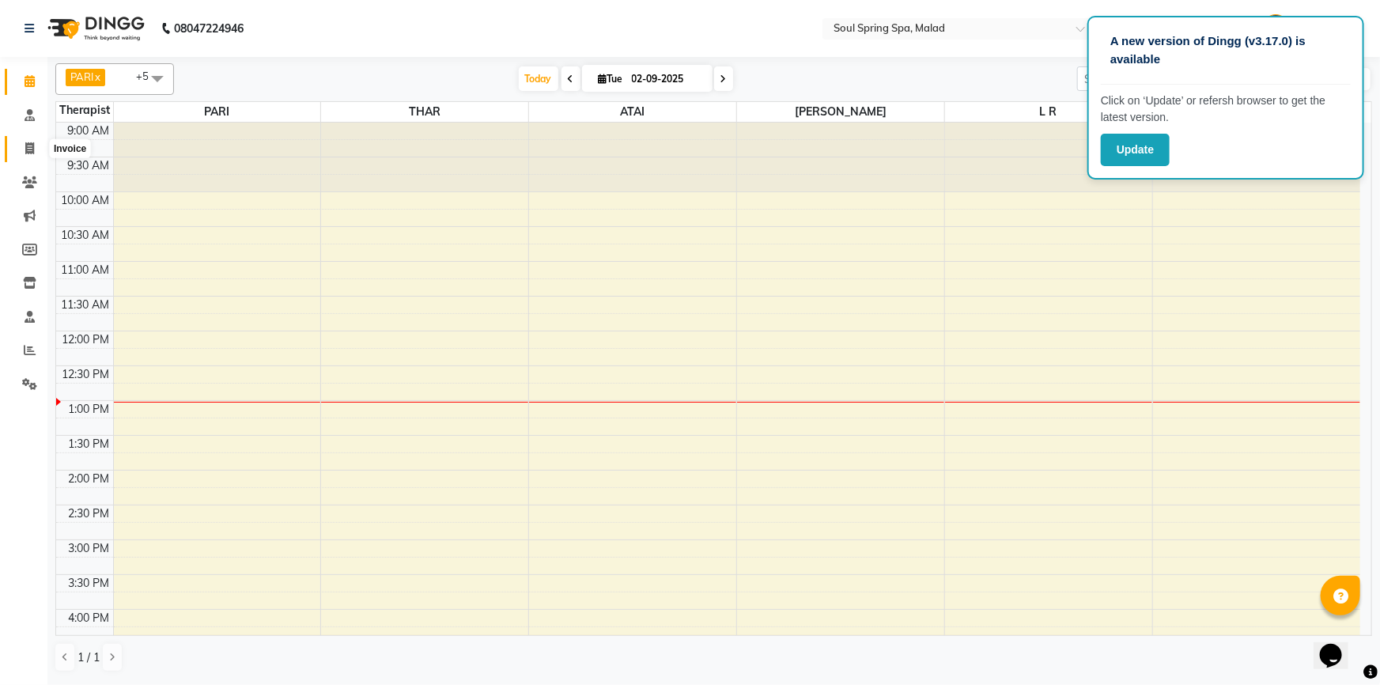
click at [36, 144] on span at bounding box center [30, 149] width 28 height 18
select select "4947"
select select "service"
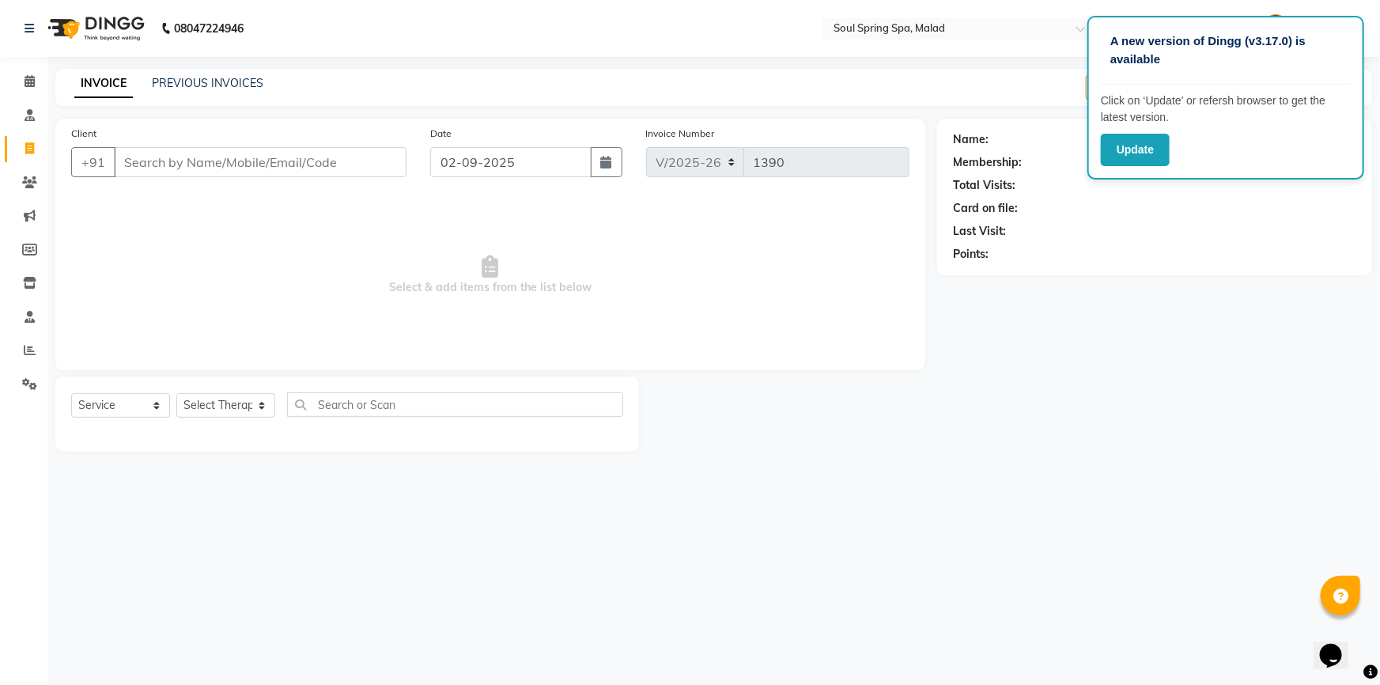
click at [134, 165] on input "Client" at bounding box center [260, 162] width 293 height 30
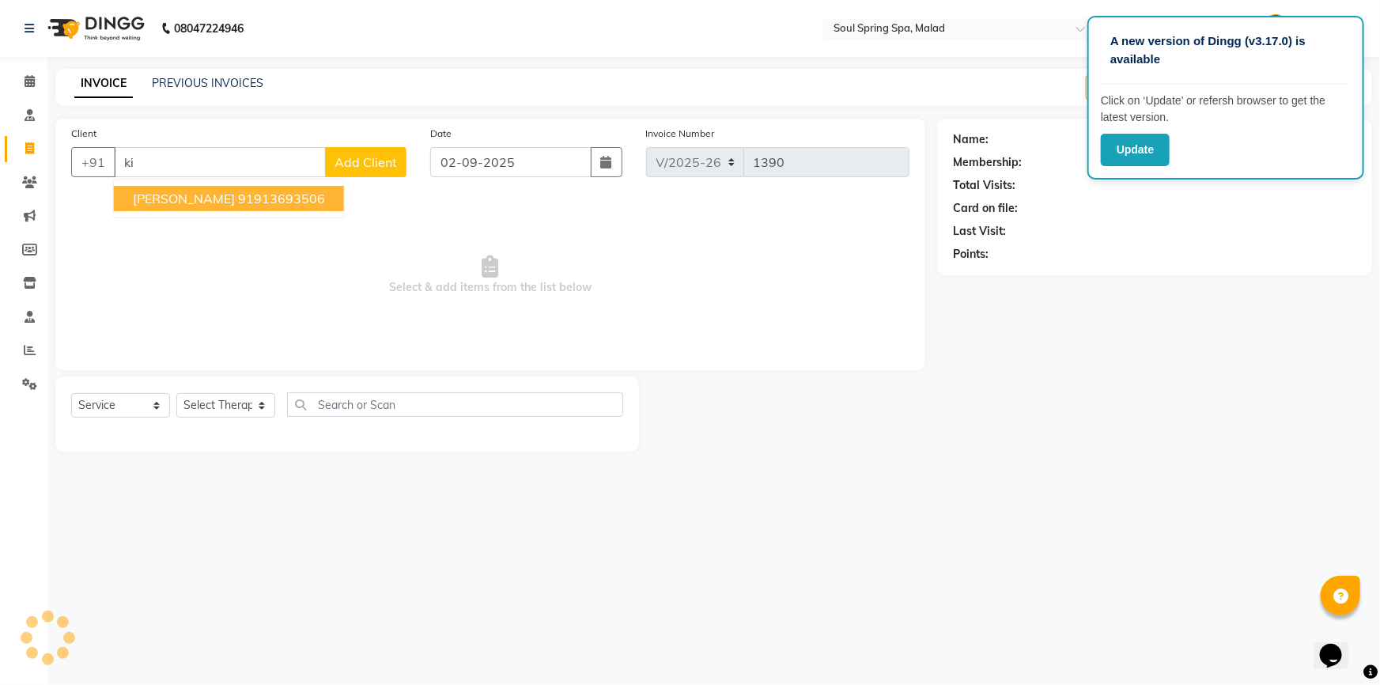
type input "k"
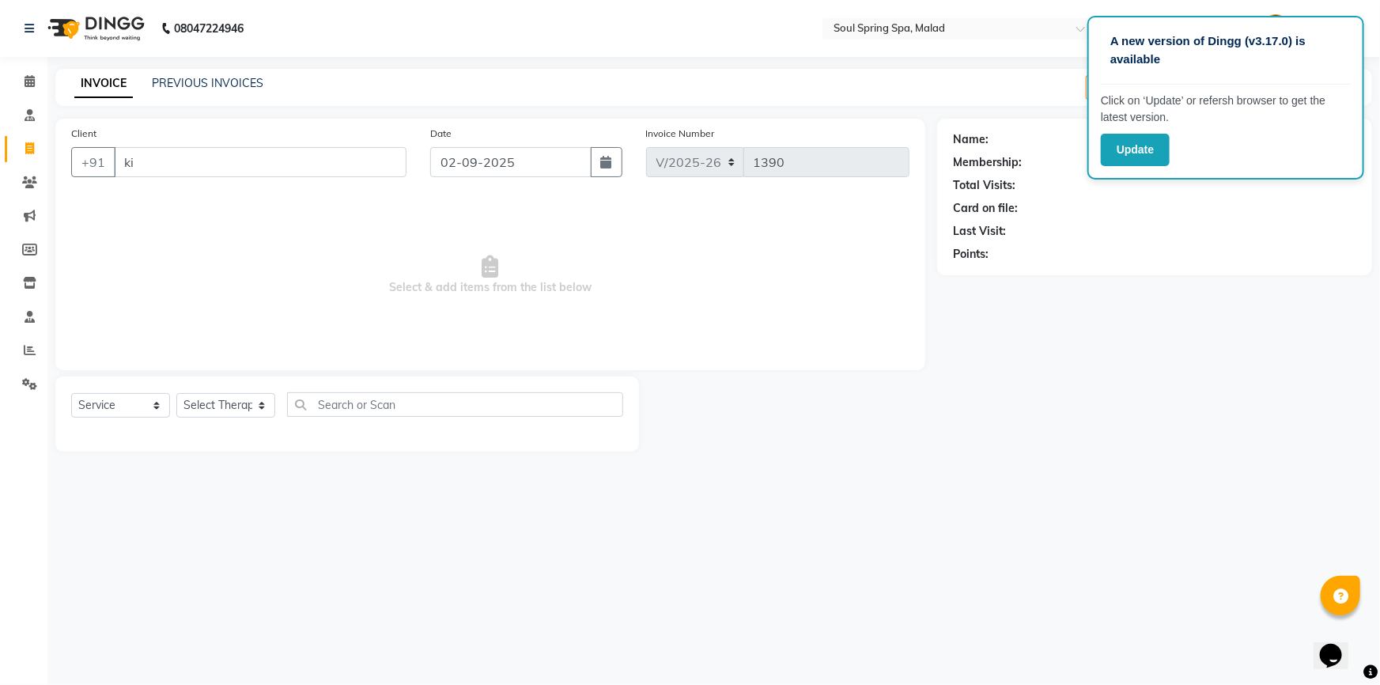
type input "k"
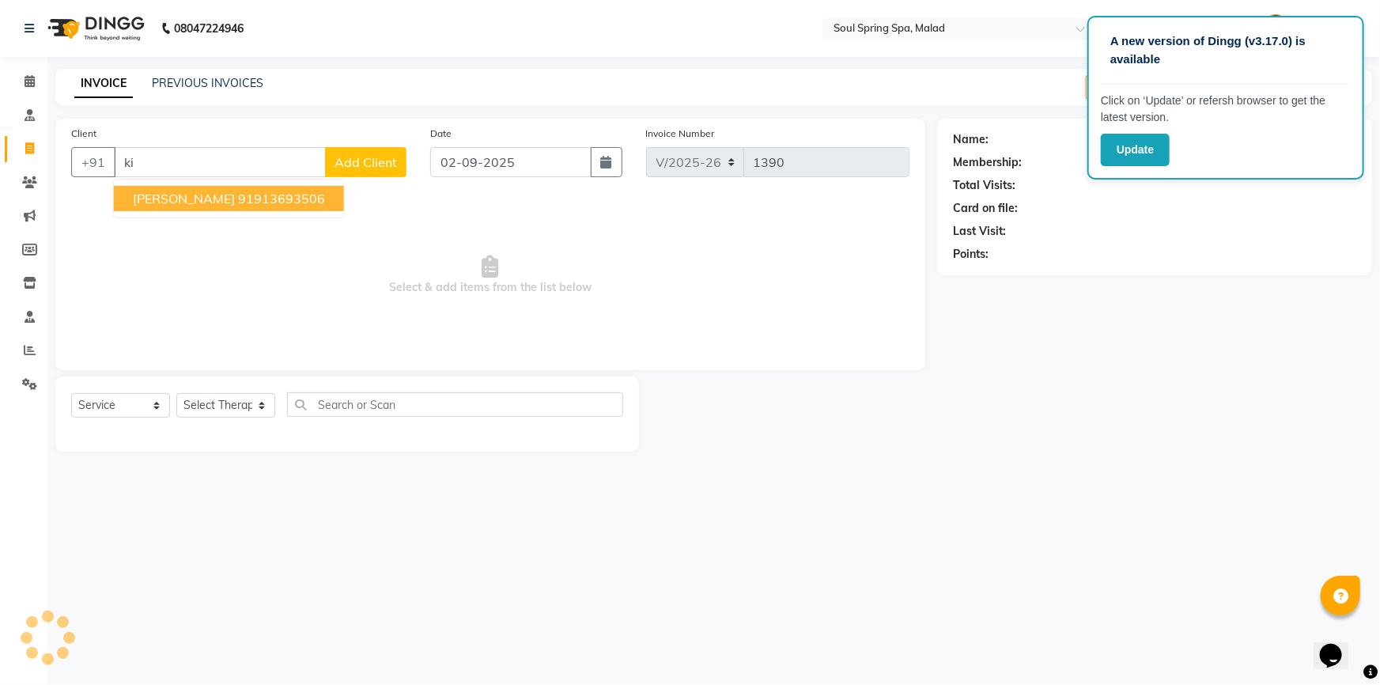
type input "k"
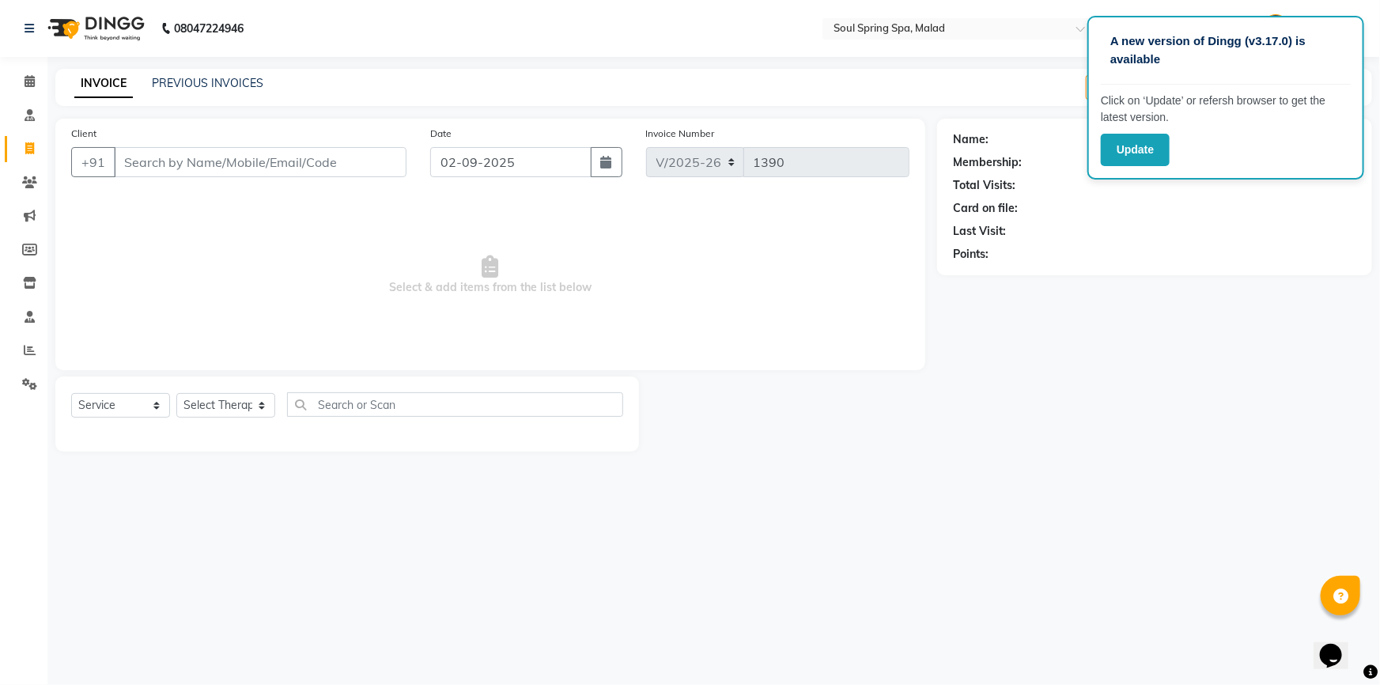
click at [206, 199] on div "Client +91 Date [DATE] Invoice Number V/2025 V/[PHONE_NUMBER] Select & add item…" at bounding box center [490, 245] width 870 height 252
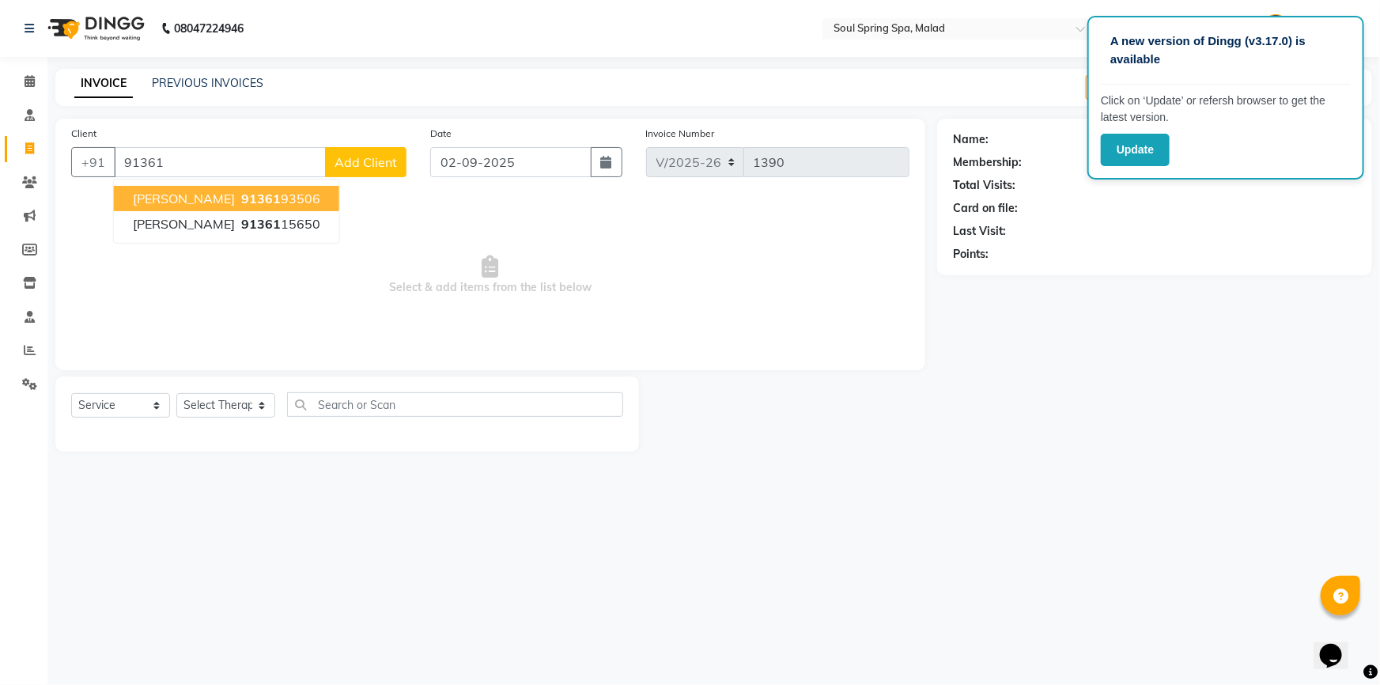
click at [298, 187] on button "[PERSON_NAME] 91361 93506" at bounding box center [226, 198] width 225 height 25
type input "9136193506"
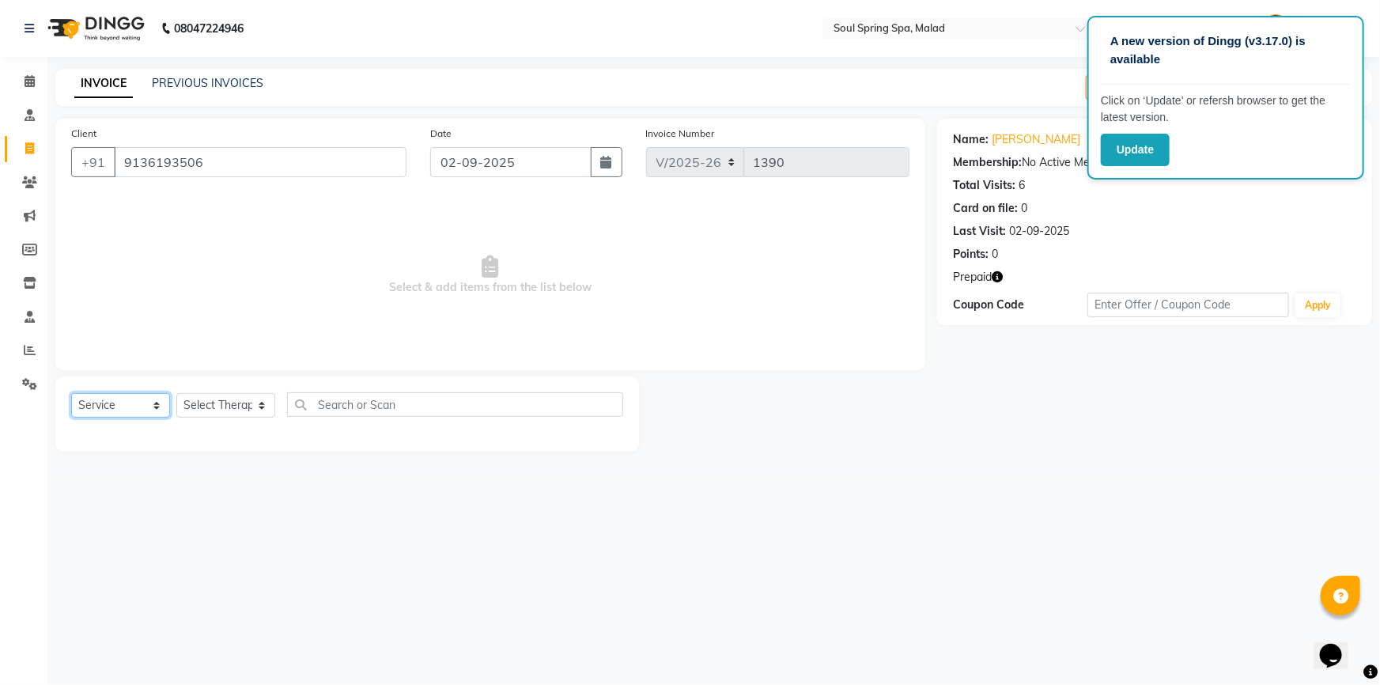
click at [152, 403] on select "Select Service Product Membership Package Voucher Prepaid Gift Card" at bounding box center [120, 405] width 99 height 25
click at [71, 393] on select "Select Service Product Membership Package Voucher Prepaid Gift Card" at bounding box center [120, 405] width 99 height 25
click at [227, 410] on select "Select Therapist [PERSON_NAME] Frontdesk jammy [PERSON_NAME] [PERSON_NAME] moi …" at bounding box center [225, 405] width 99 height 25
select select "34027"
click at [176, 393] on select "Select Therapist [PERSON_NAME] Frontdesk jammy [PERSON_NAME] [PERSON_NAME] moi …" at bounding box center [225, 405] width 99 height 25
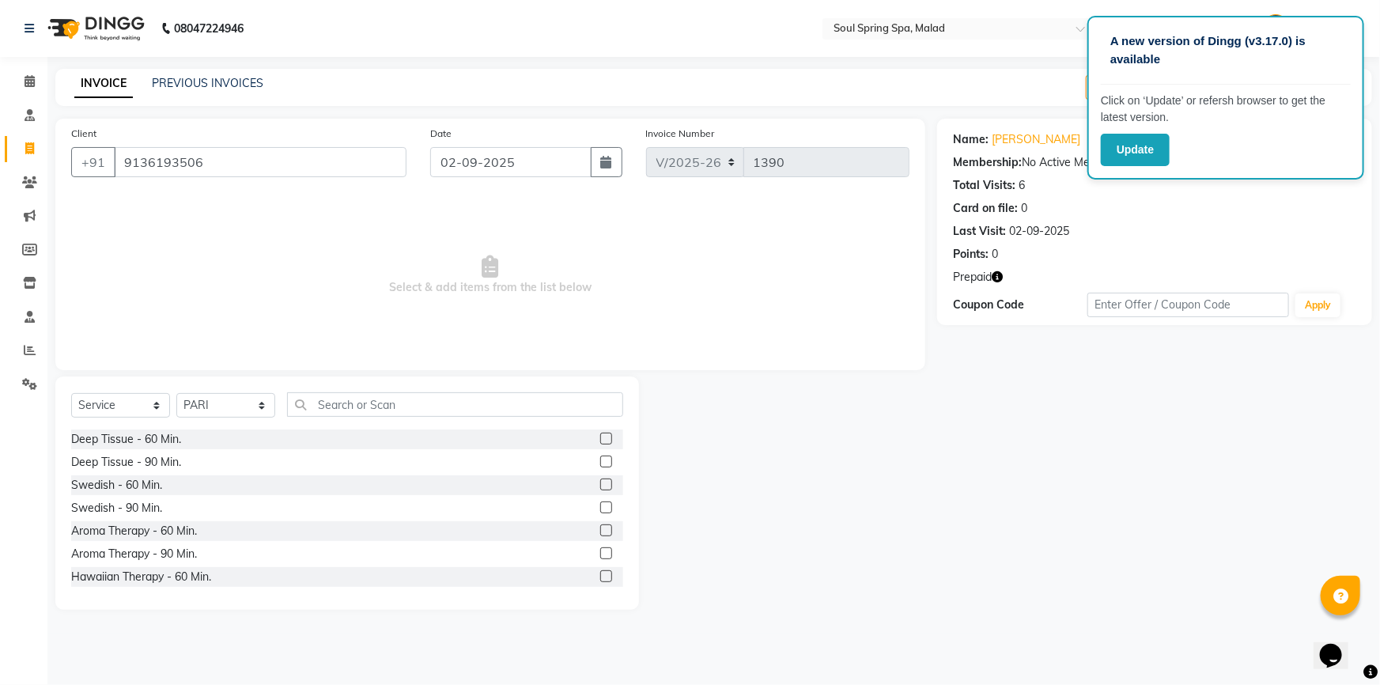
click at [600, 439] on label at bounding box center [606, 439] width 12 height 12
click at [600, 439] on input "checkbox" at bounding box center [605, 439] width 10 height 10
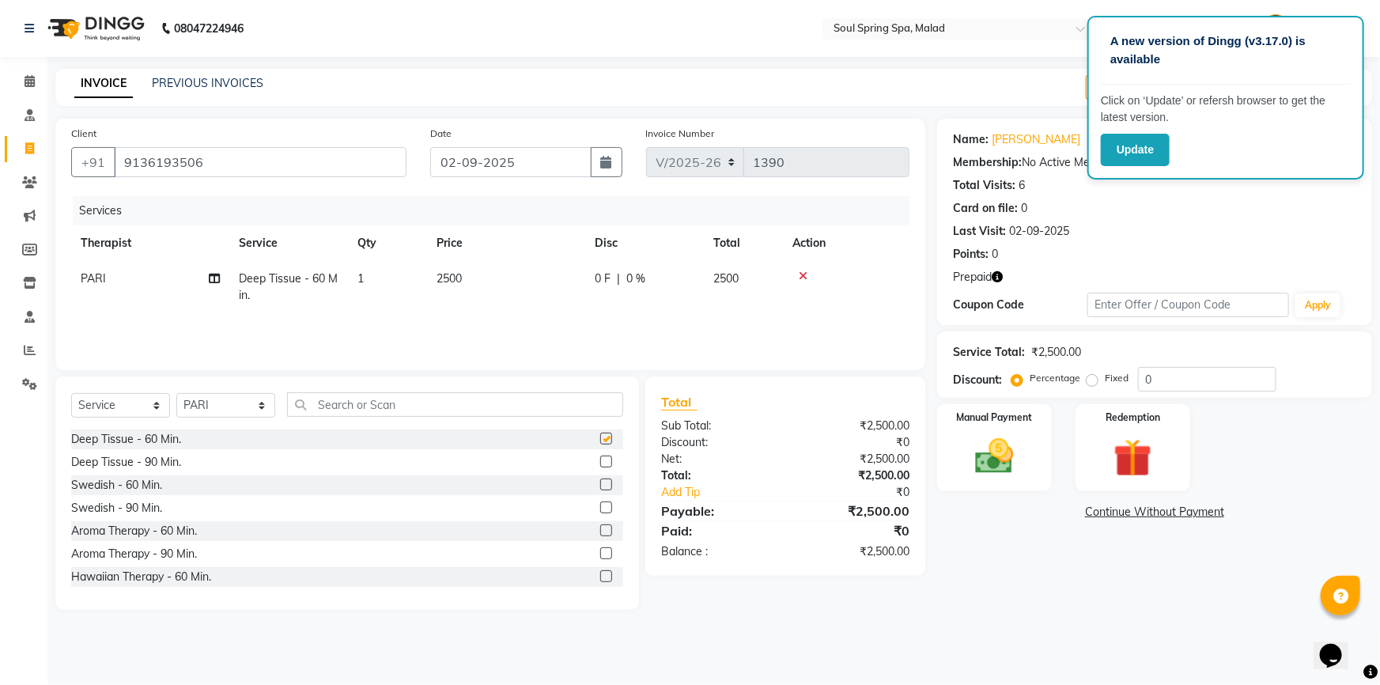
checkbox input "false"
click at [501, 290] on td "2500" at bounding box center [506, 287] width 158 height 52
select select "34027"
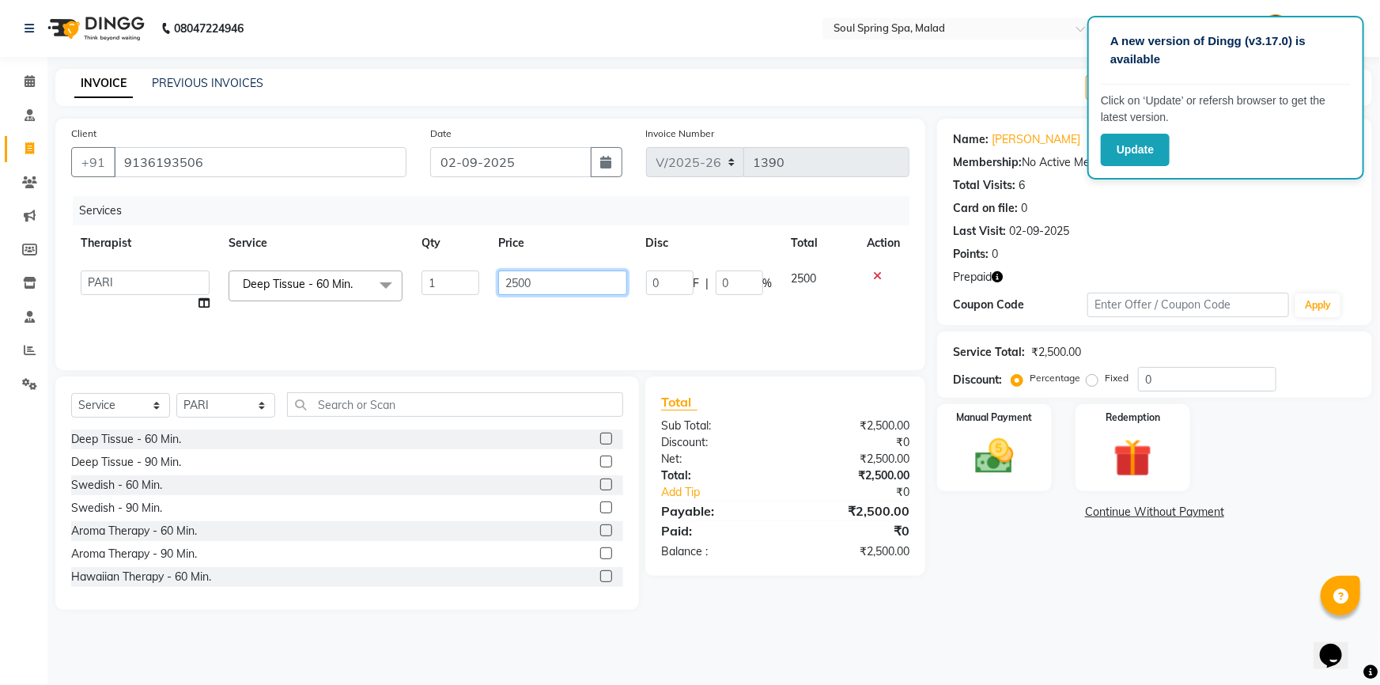
click at [523, 283] on input "2500" at bounding box center [562, 283] width 129 height 25
type input "2000"
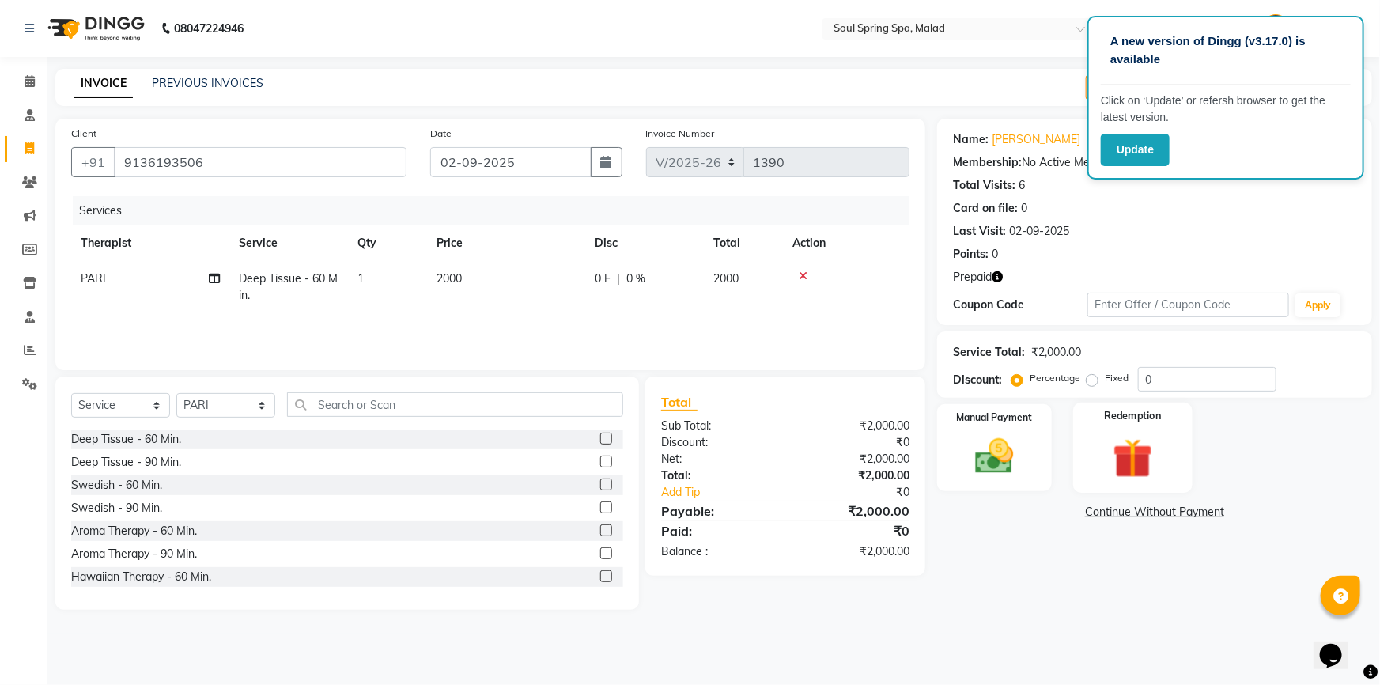
click at [1156, 427] on div "Redemption" at bounding box center [1132, 448] width 119 height 91
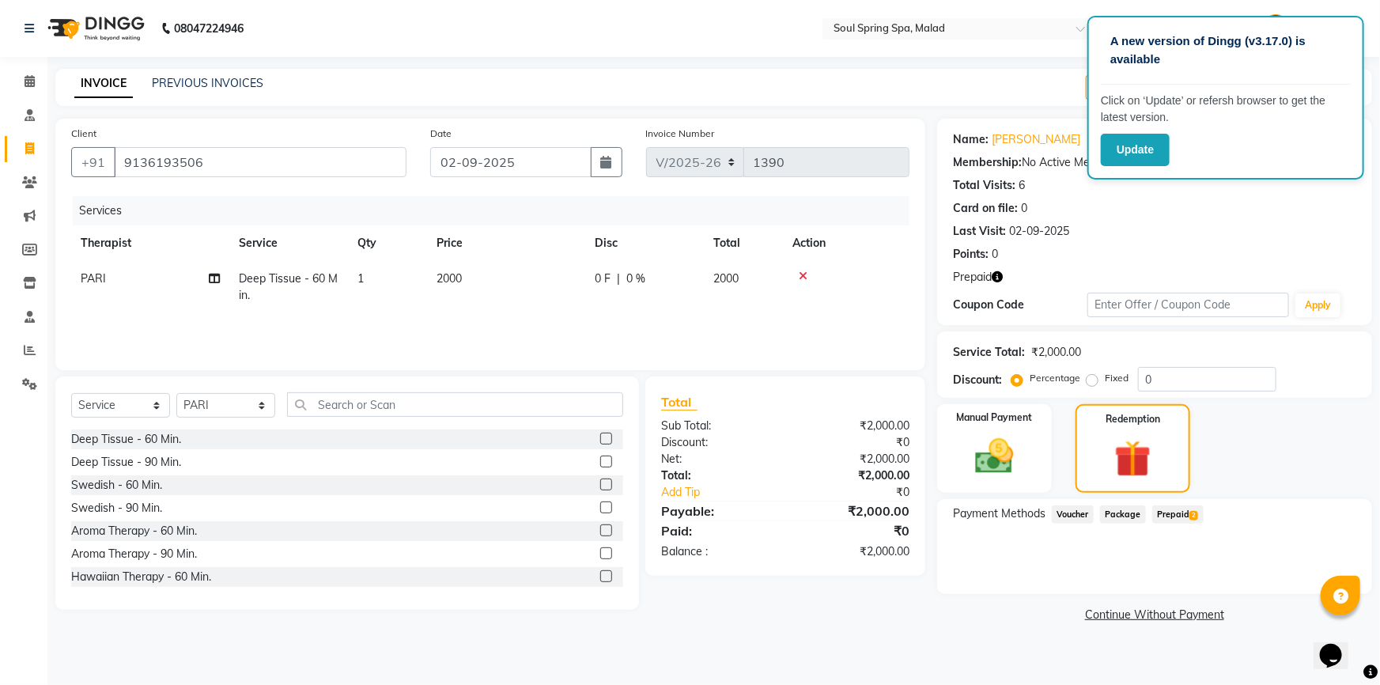
click at [1183, 514] on span "Prepaid 2" at bounding box center [1178, 514] width 51 height 18
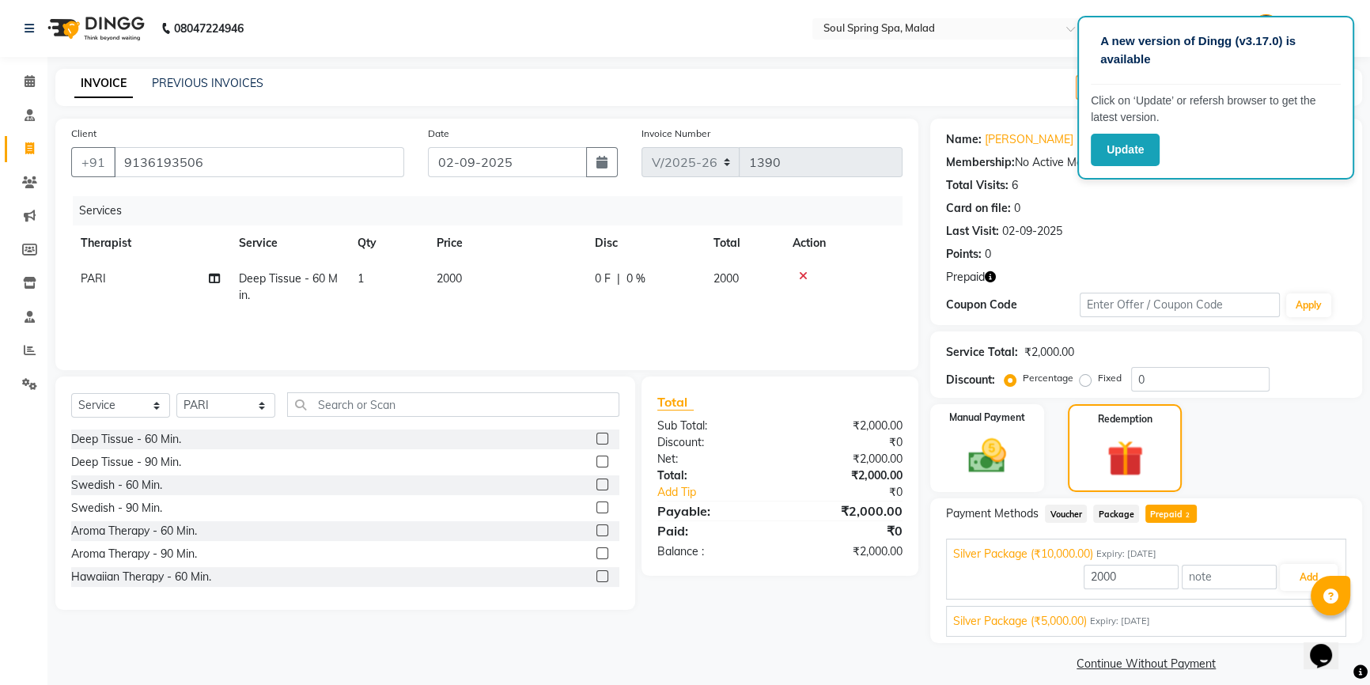
click at [329, 303] on td "Deep Tissue - 60 Min." at bounding box center [288, 287] width 119 height 52
select select "34027"
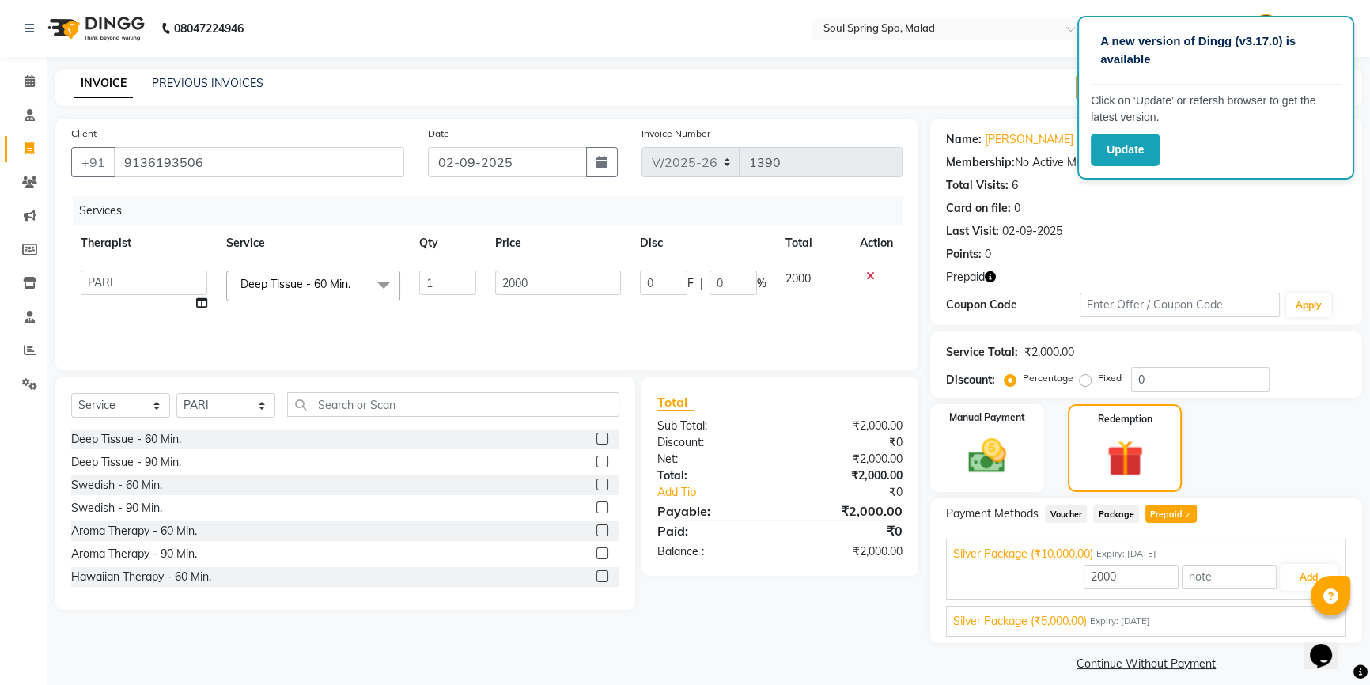
click at [349, 282] on span "Deep Tissue - 60 Min." at bounding box center [295, 284] width 110 height 14
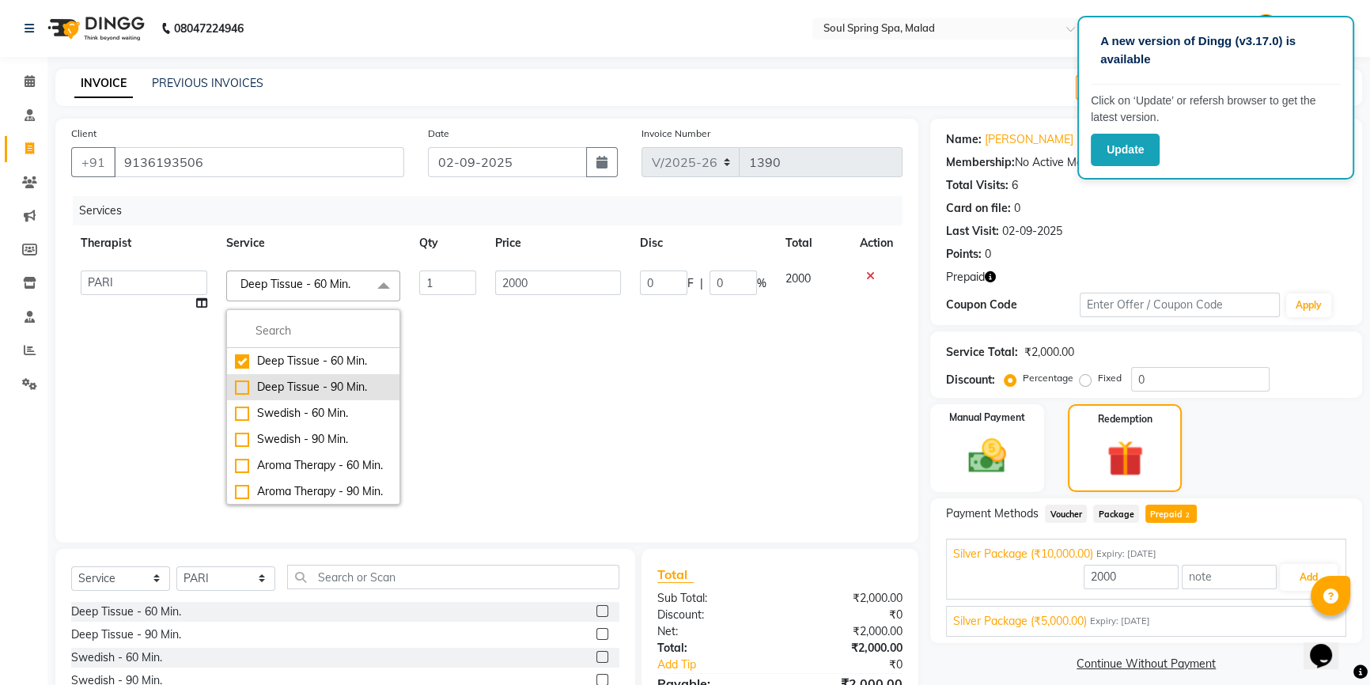
click at [319, 387] on div "Deep Tissue - 90 Min." at bounding box center [313, 387] width 157 height 17
type input "10000"
checkbox input "false"
checkbox input "true"
type input "3000"
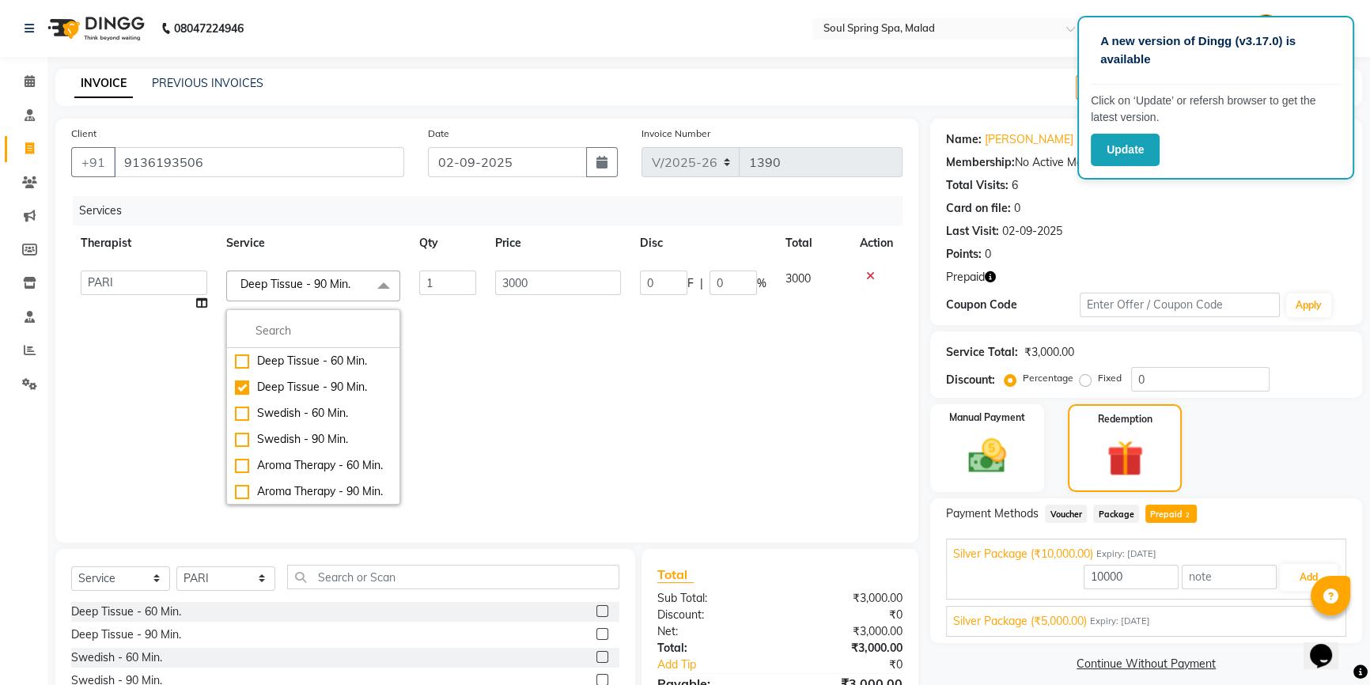
click at [576, 442] on td "3000" at bounding box center [559, 387] width 146 height 253
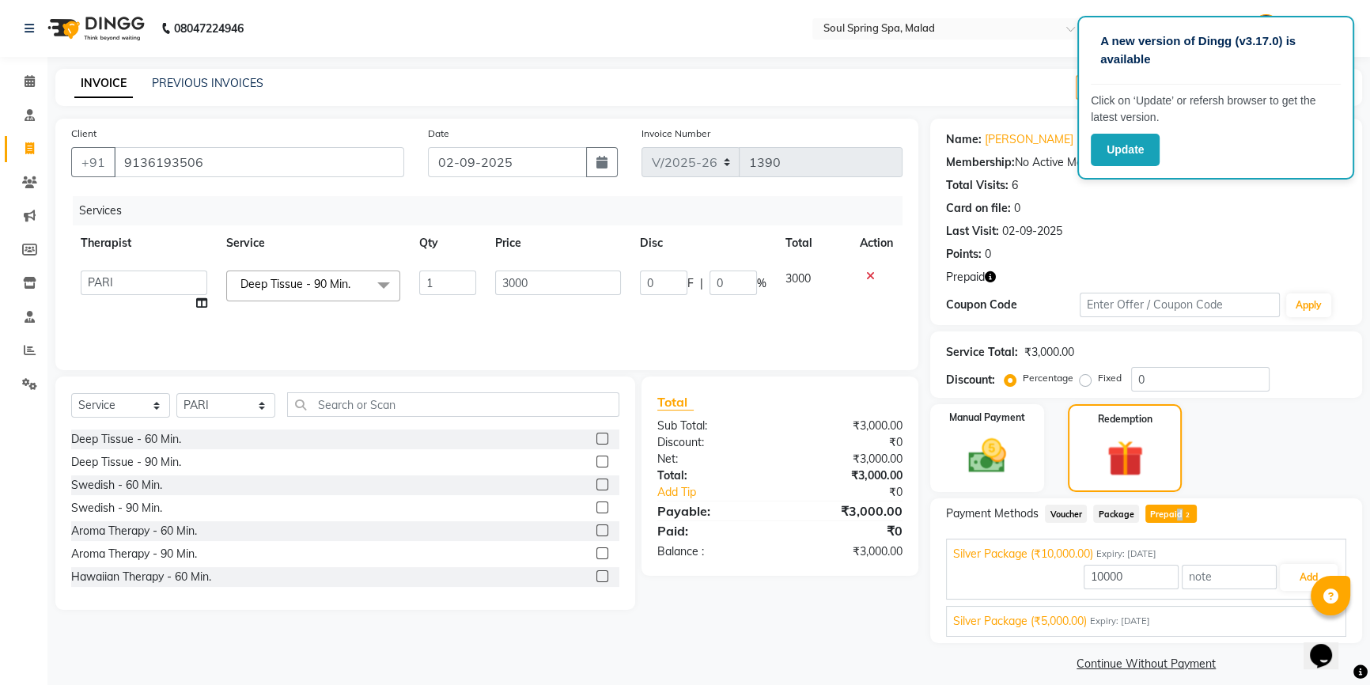
click at [1174, 514] on span "Prepaid 2" at bounding box center [1170, 514] width 51 height 18
type input "3000"
click at [1305, 572] on button "Add" at bounding box center [1309, 577] width 58 height 27
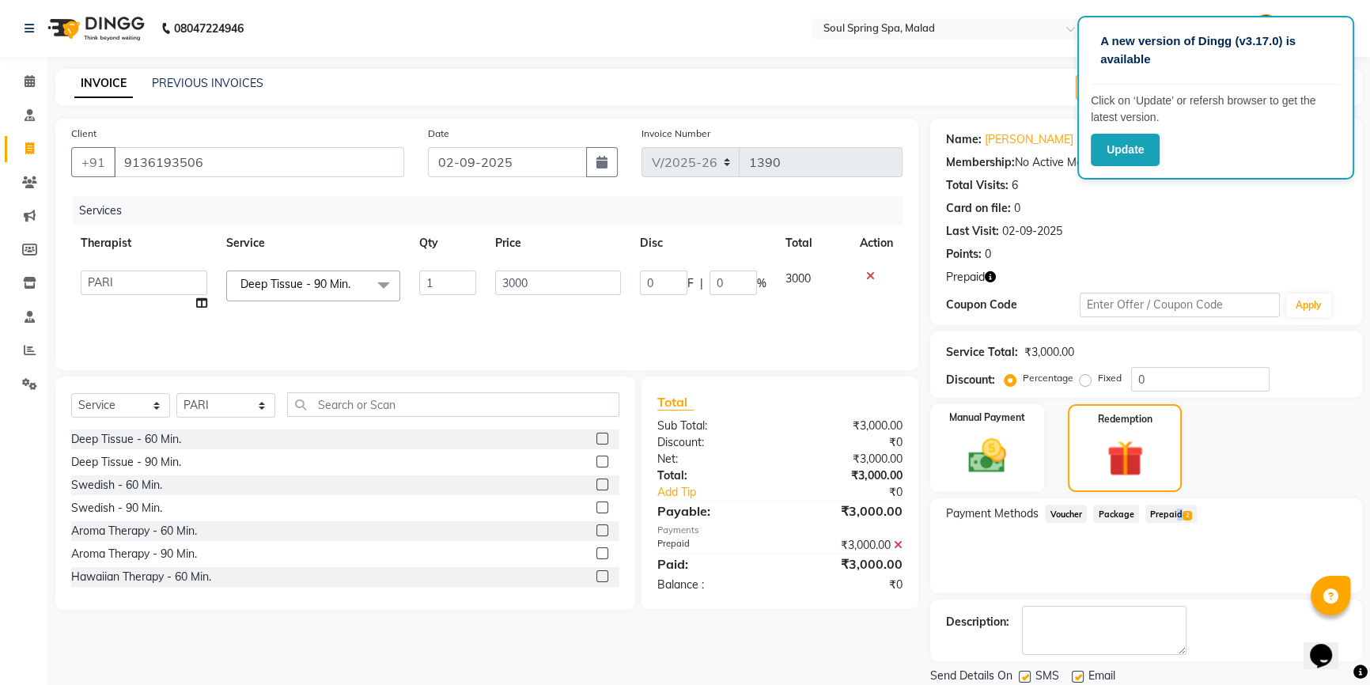
scroll to position [53, 0]
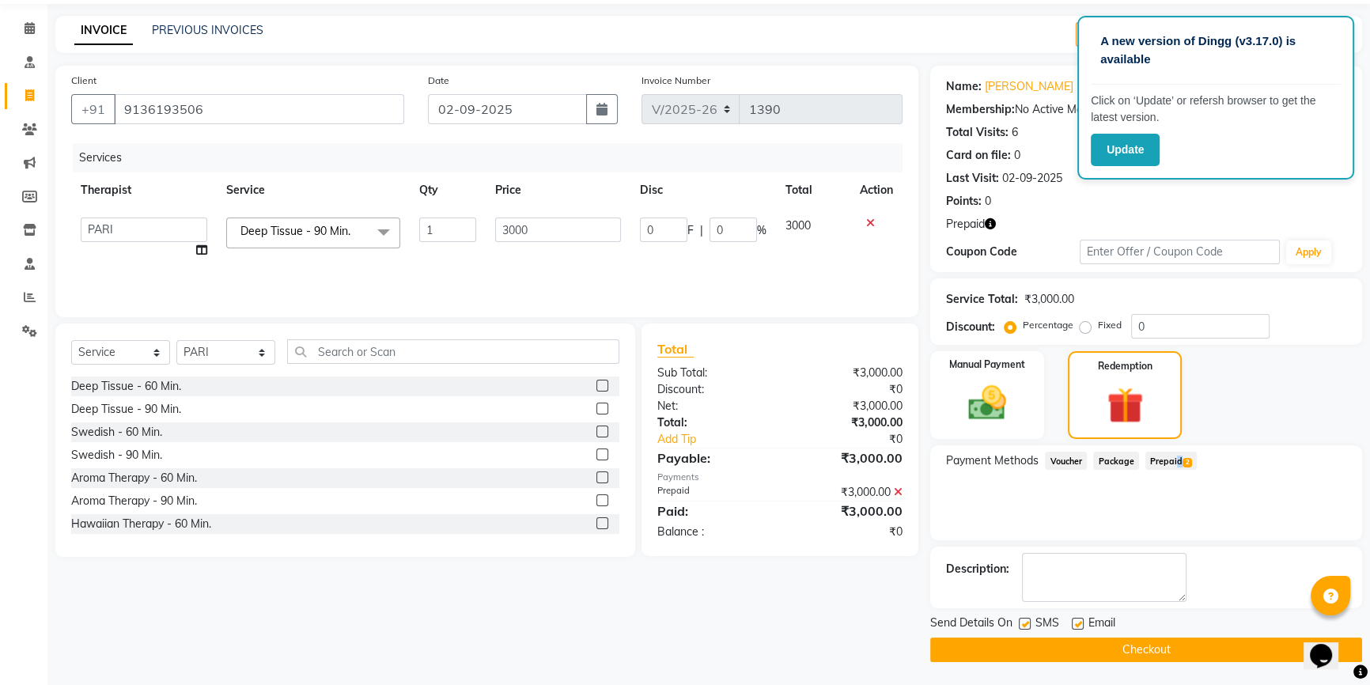
click at [1168, 650] on button "Checkout" at bounding box center [1146, 650] width 432 height 25
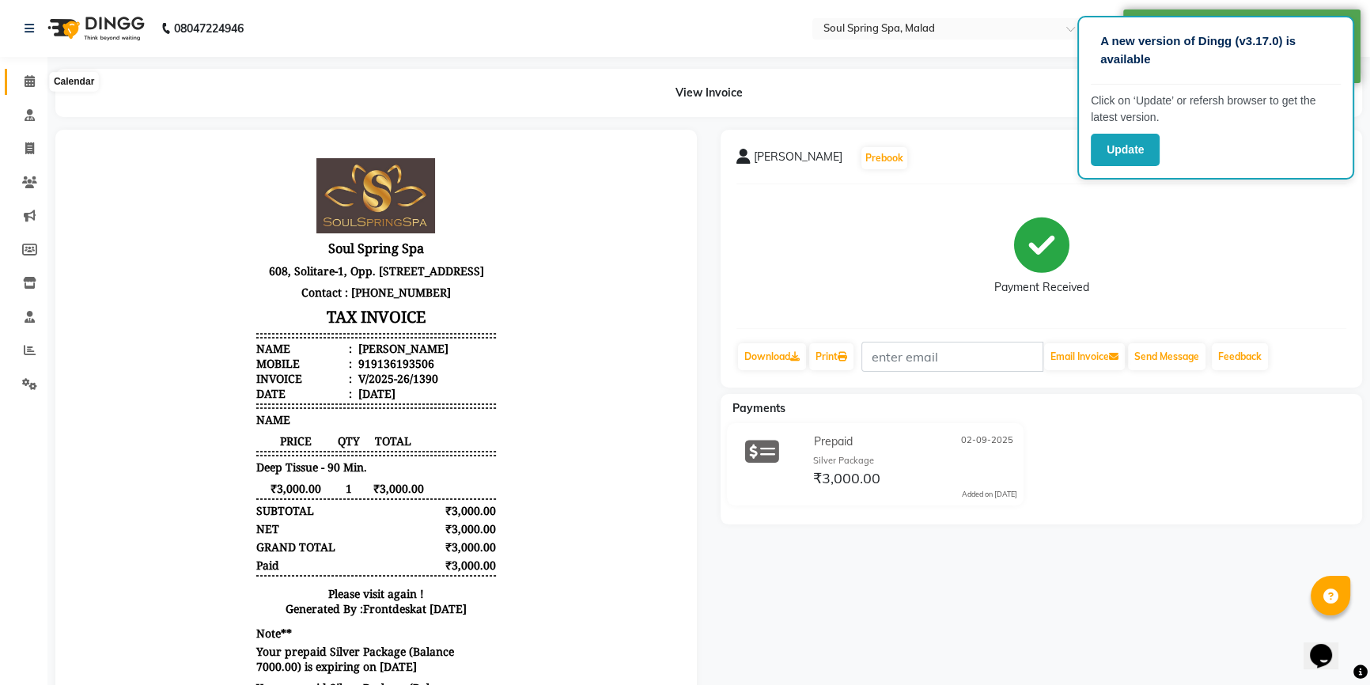
click at [18, 73] on span at bounding box center [30, 82] width 28 height 18
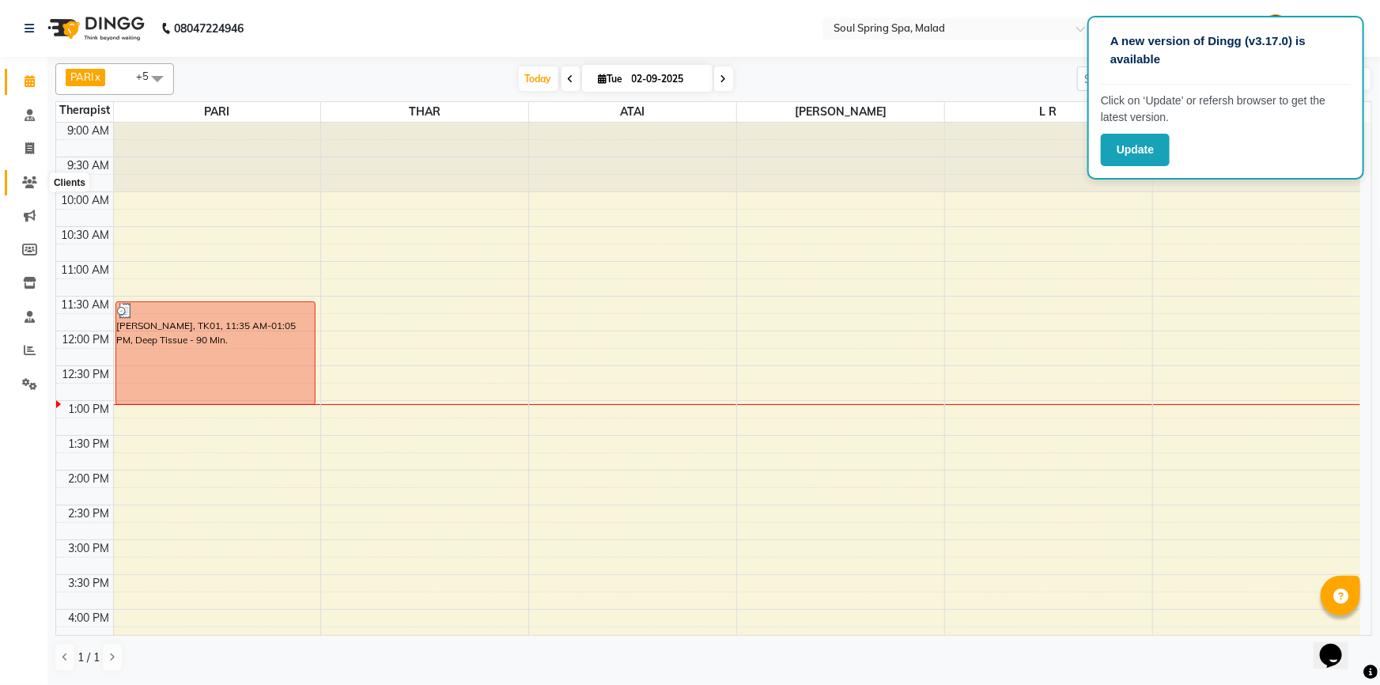
click at [21, 180] on span at bounding box center [30, 183] width 28 height 18
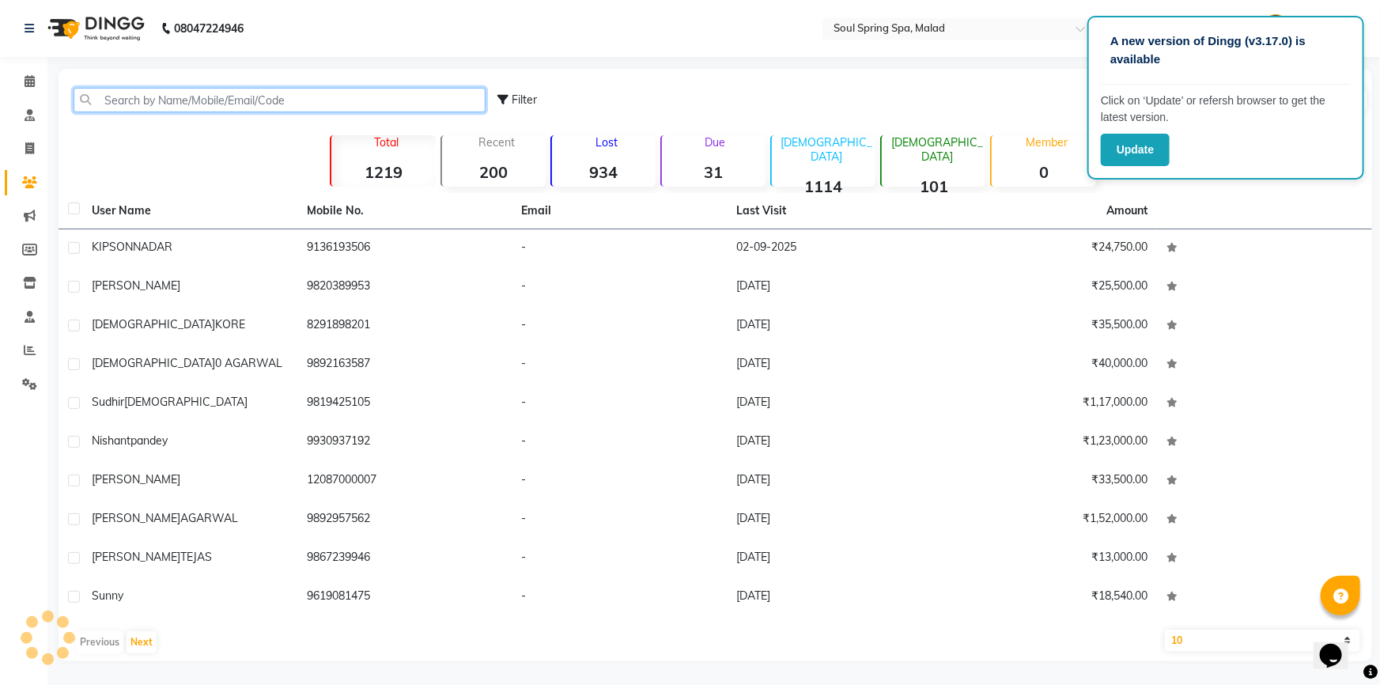
click at [263, 112] on input "text" at bounding box center [280, 100] width 412 height 25
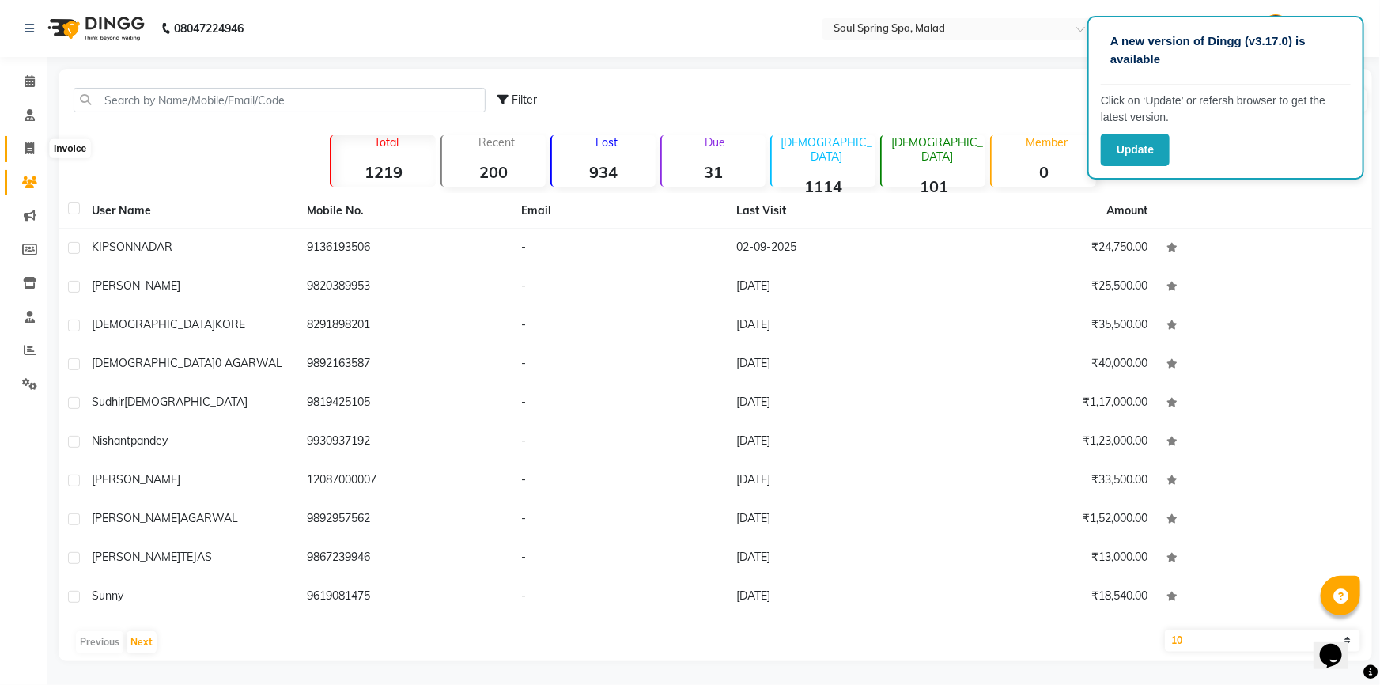
click at [22, 149] on span at bounding box center [30, 149] width 28 height 18
select select "4947"
select select "service"
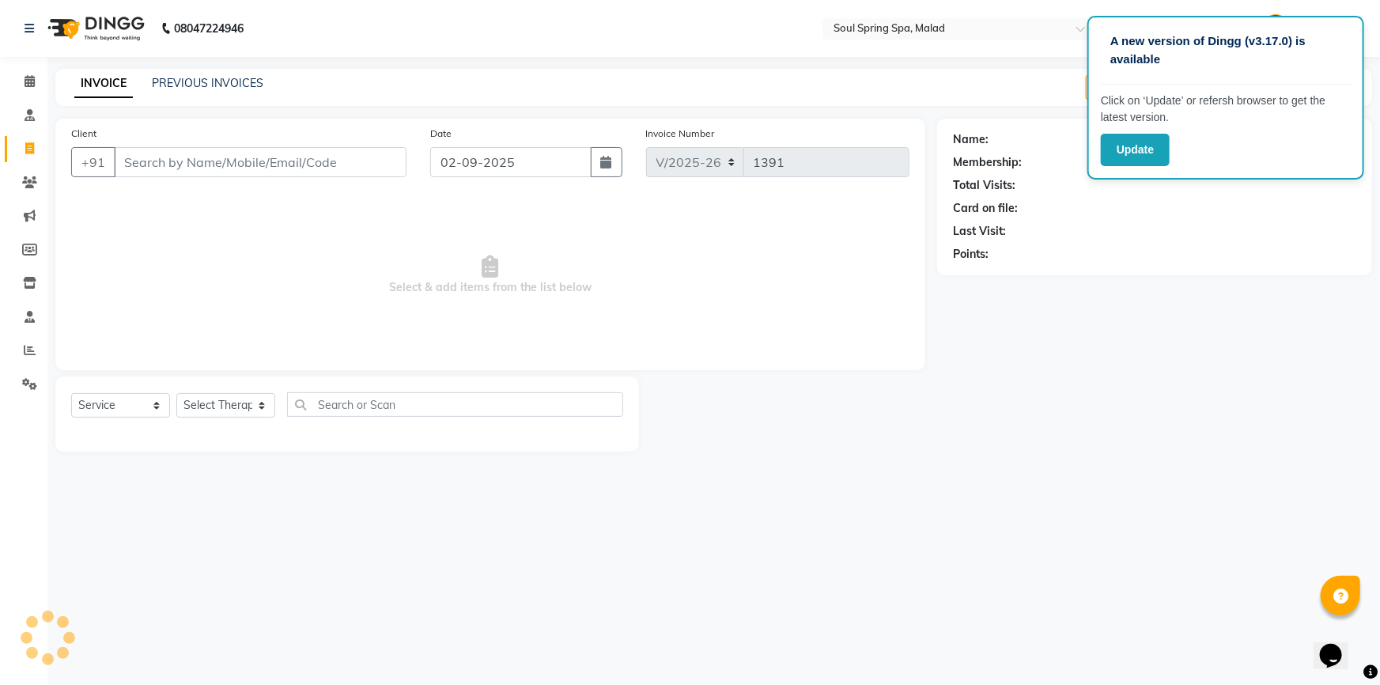
click at [179, 162] on input "Client" at bounding box center [260, 162] width 293 height 30
click at [236, 166] on input "Client" at bounding box center [260, 162] width 293 height 30
click at [275, 158] on input "Client" at bounding box center [260, 162] width 293 height 30
click at [21, 81] on span at bounding box center [30, 82] width 28 height 18
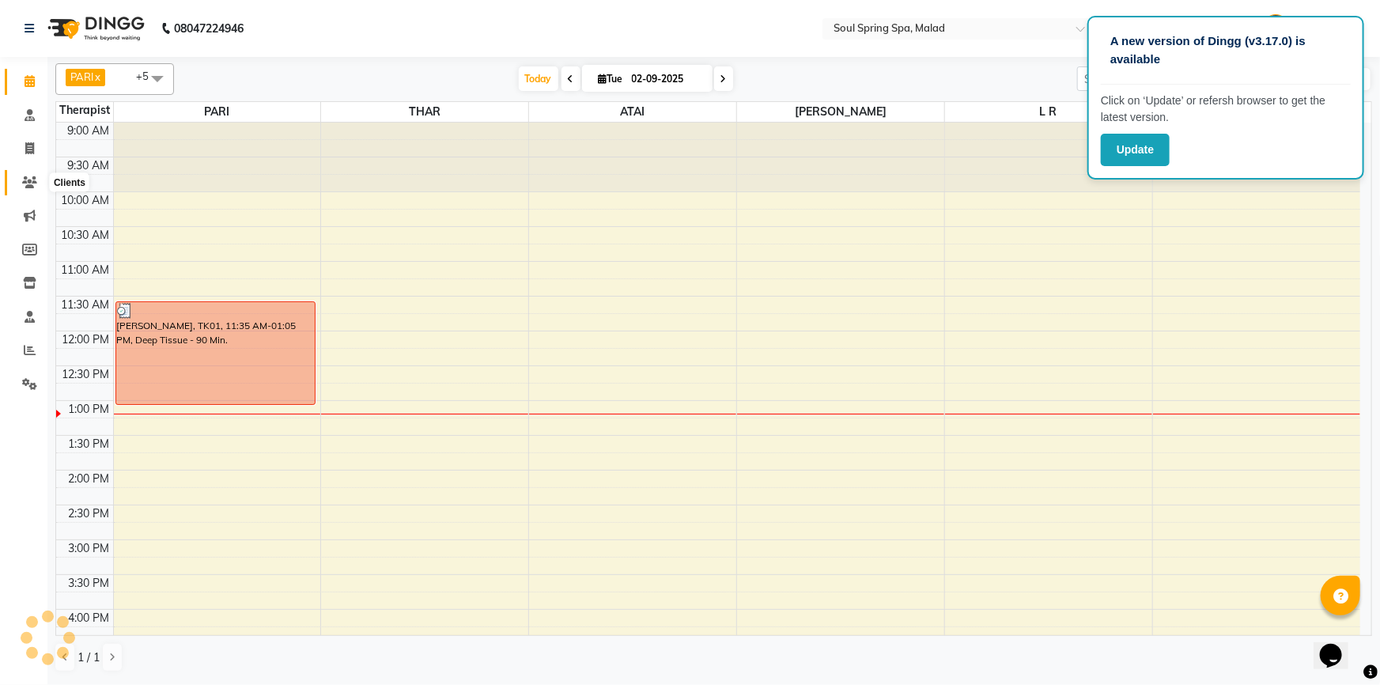
click at [32, 176] on icon at bounding box center [29, 182] width 15 height 12
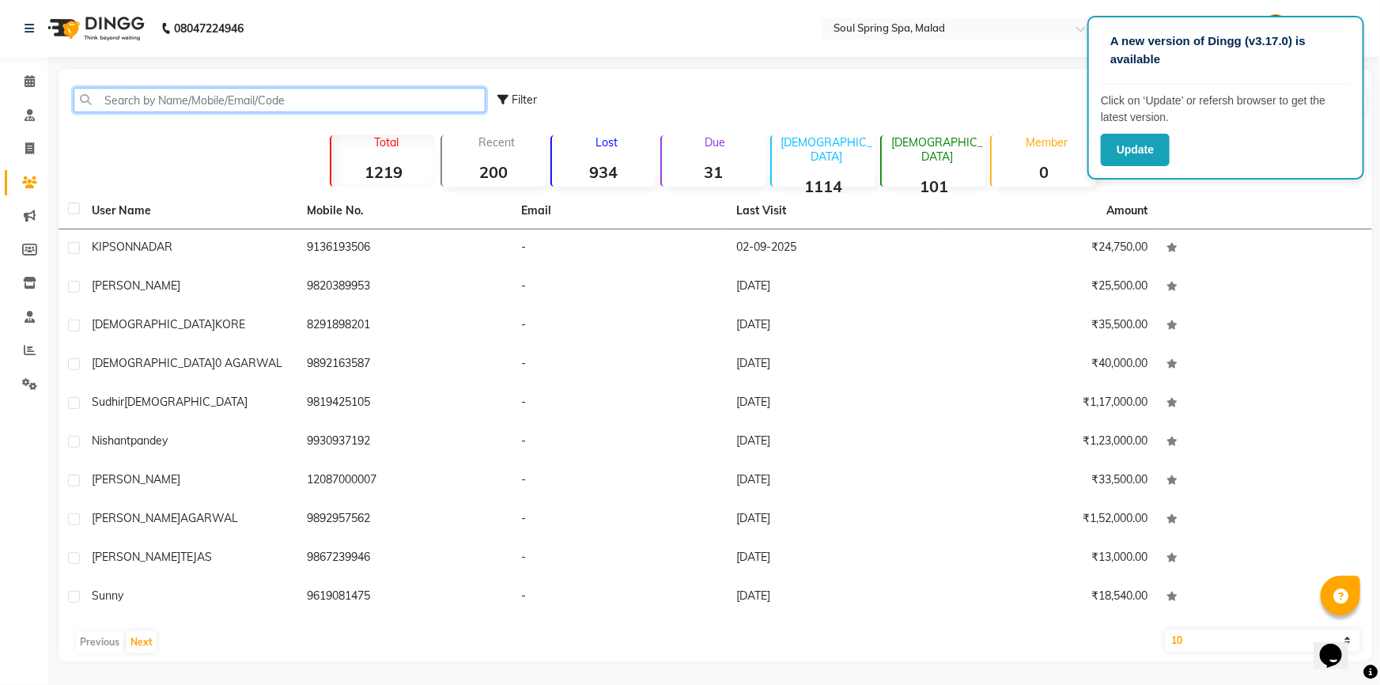
click at [143, 94] on input "text" at bounding box center [280, 100] width 412 height 25
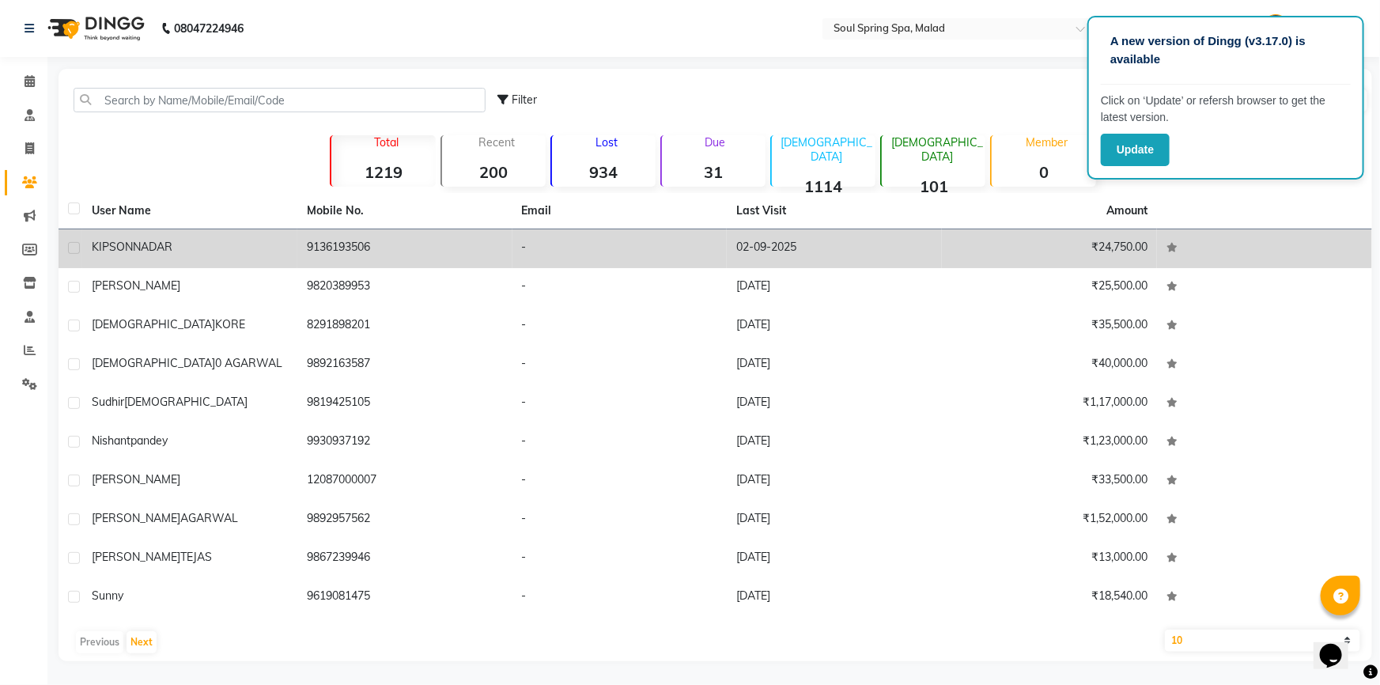
click at [454, 257] on td "9136193506" at bounding box center [404, 248] width 215 height 39
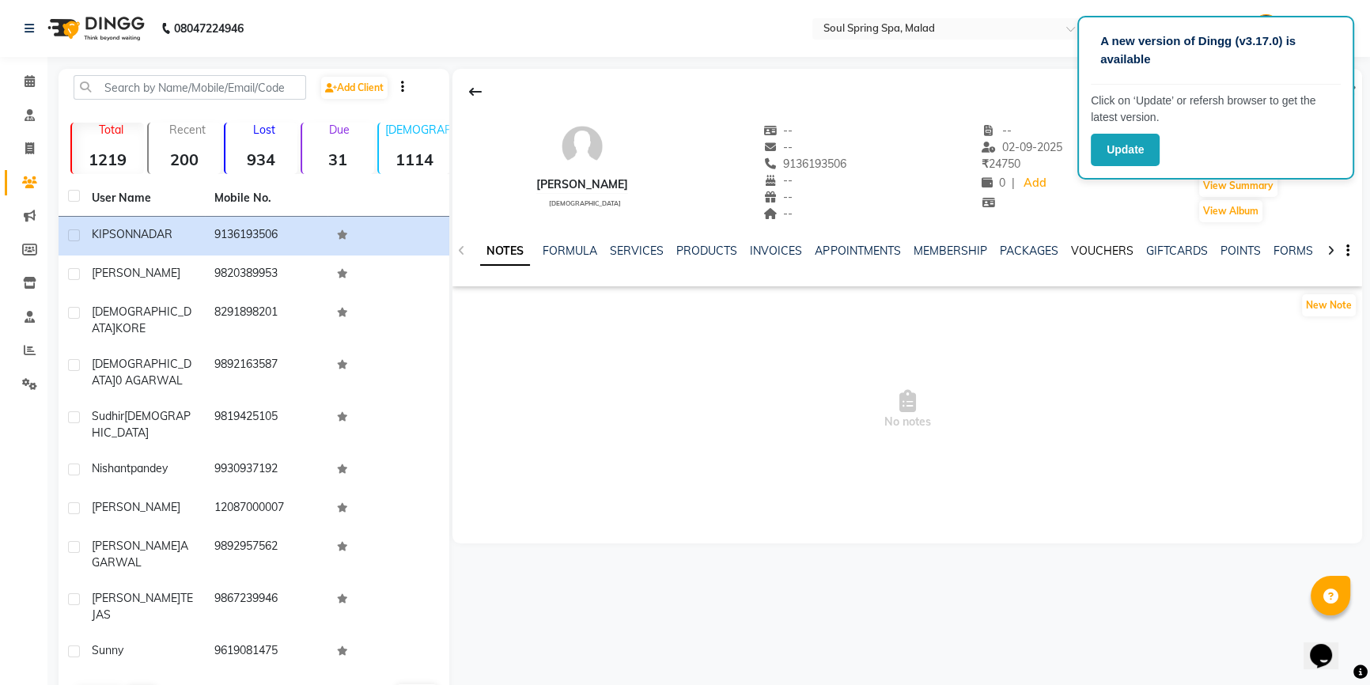
click at [1070, 252] on link "VOUCHERS" at bounding box center [1101, 251] width 62 height 14
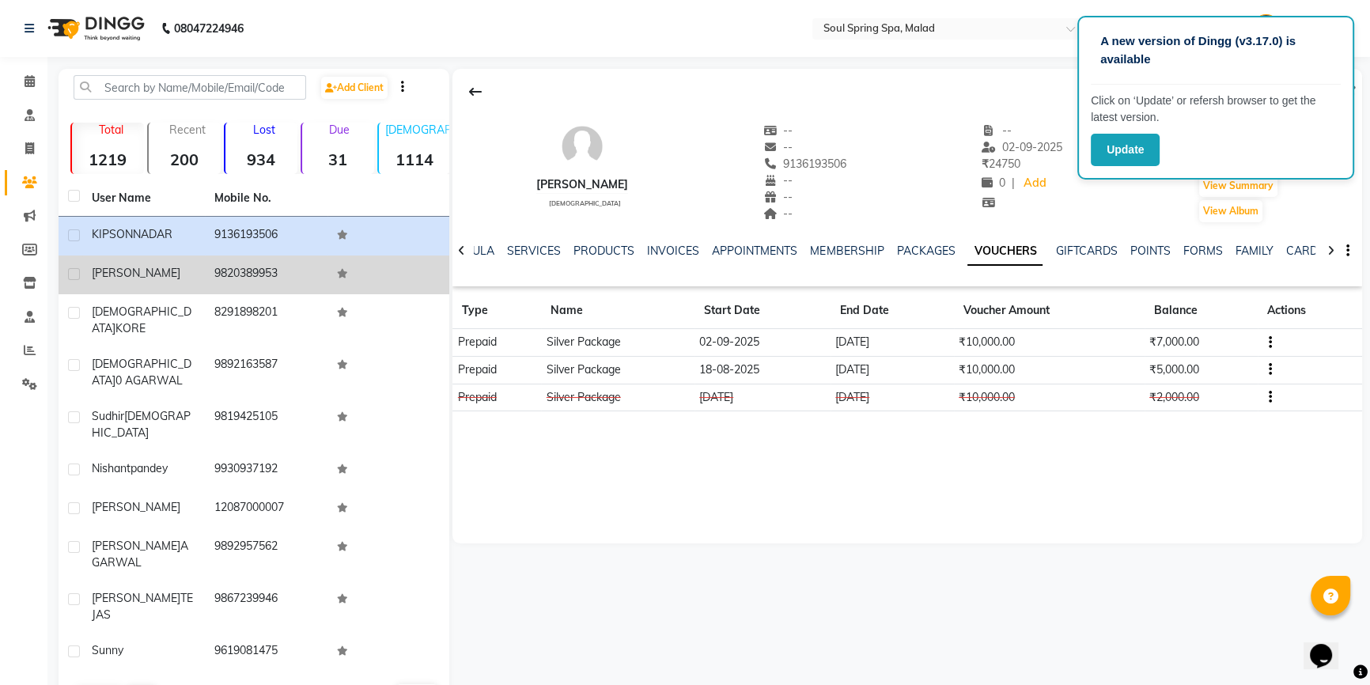
click at [216, 268] on td "9820389953" at bounding box center [266, 275] width 123 height 39
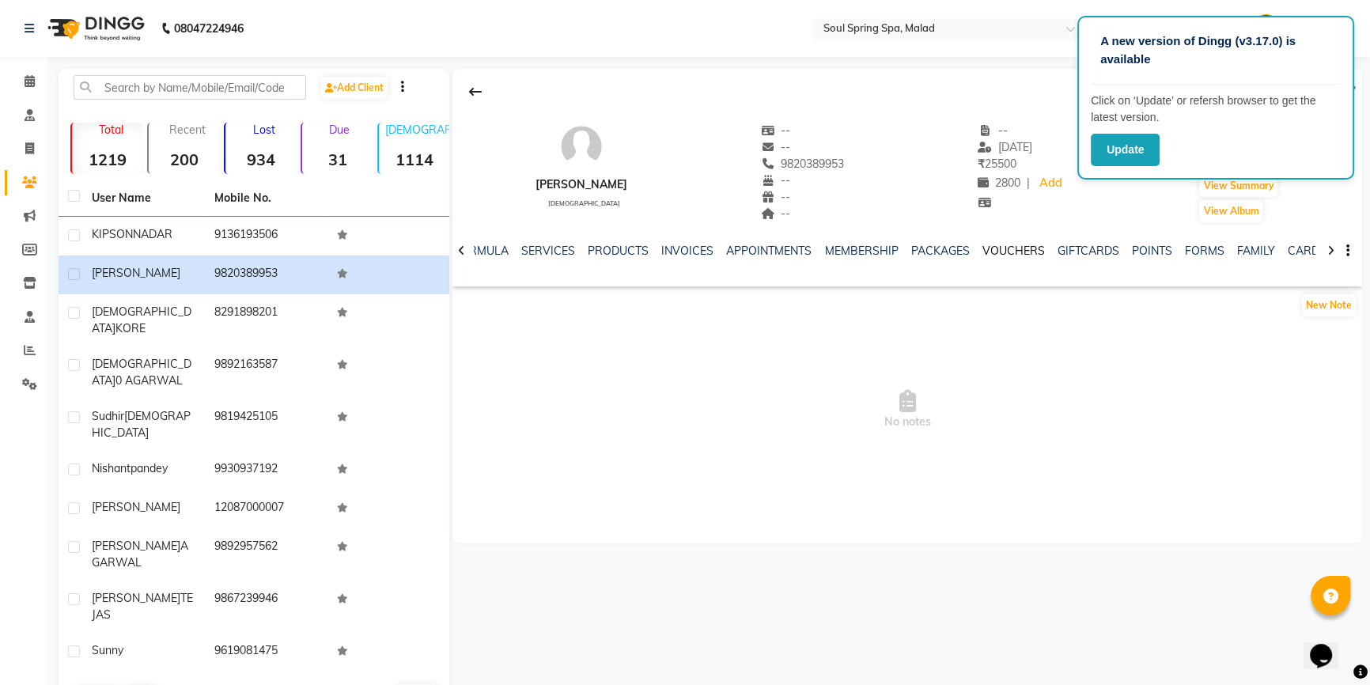
click at [1028, 256] on link "VOUCHERS" at bounding box center [1013, 251] width 62 height 14
